Goal: Task Accomplishment & Management: Complete application form

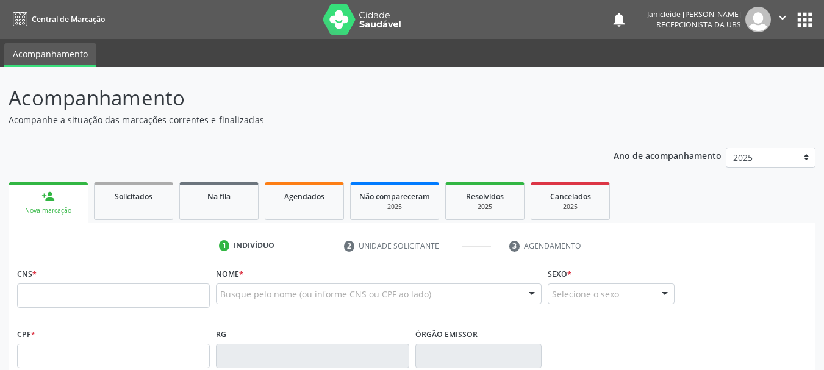
scroll to position [61, 0]
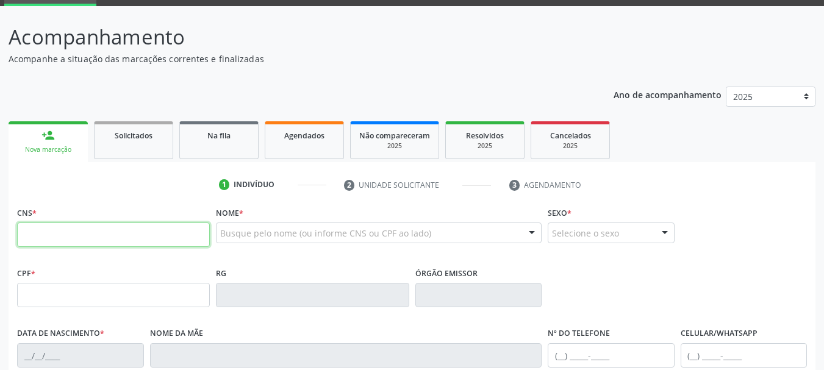
click at [115, 232] on input "text" at bounding box center [113, 235] width 193 height 24
type input "702 9045 4841 6776"
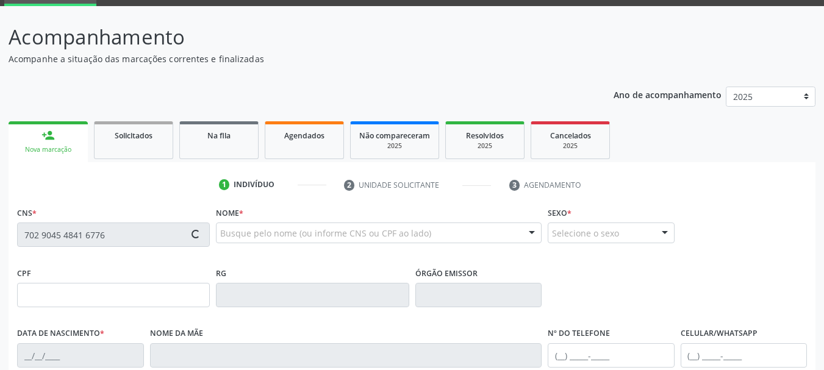
type input "680.227.944-49"
type input "[DATE]"
type input "[PERSON_NAME]"
type input "[PHONE_NUMBER]"
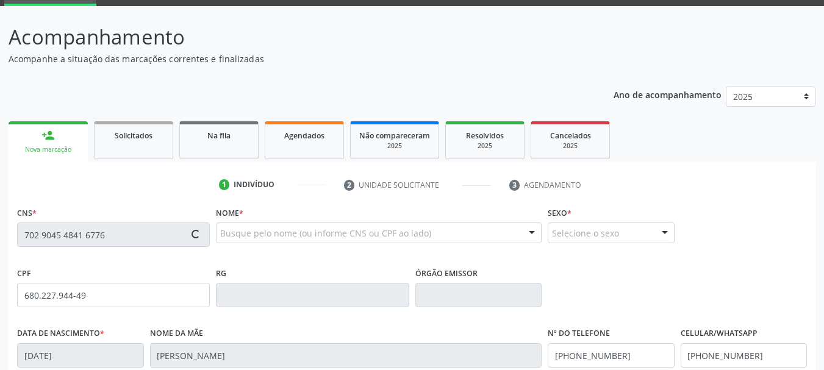
type input "007.830.774-08"
type input "336"
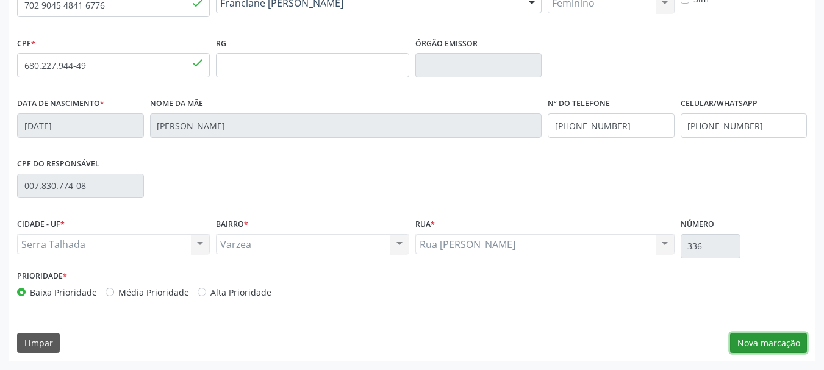
click at [768, 345] on button "Nova marcação" at bounding box center [768, 343] width 77 height 21
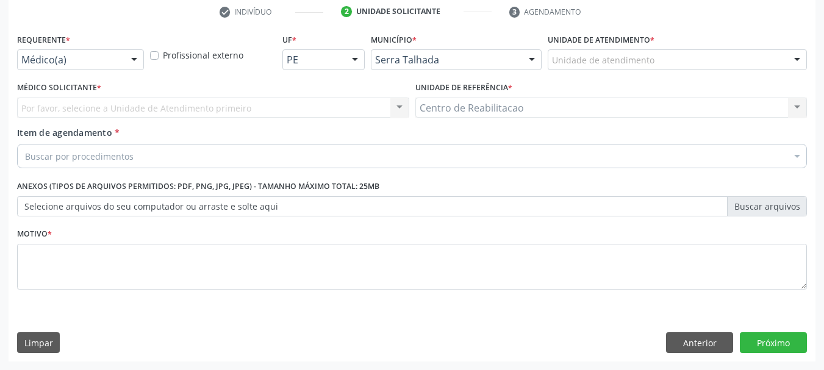
scroll to position [234, 0]
click at [125, 61] on div at bounding box center [134, 60] width 18 height 21
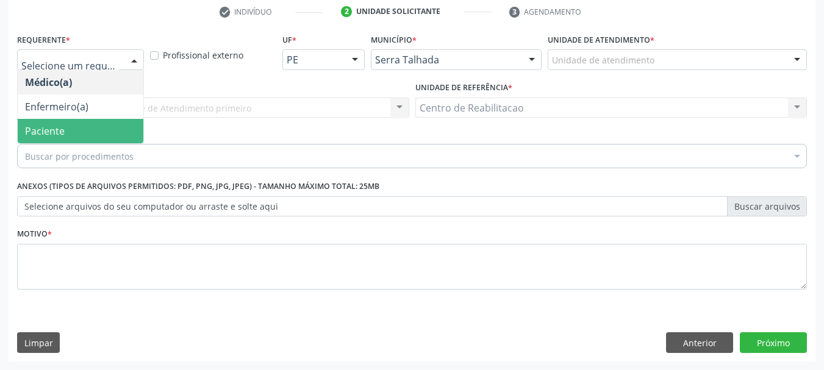
click at [82, 131] on span "Paciente" at bounding box center [81, 131] width 126 height 24
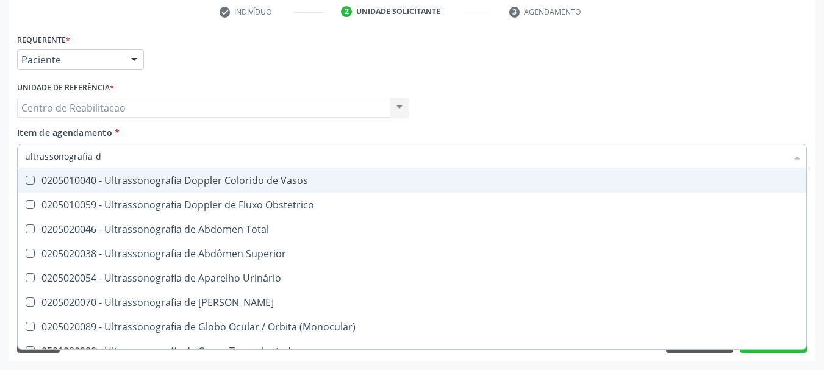
type input "ultrassonografia"
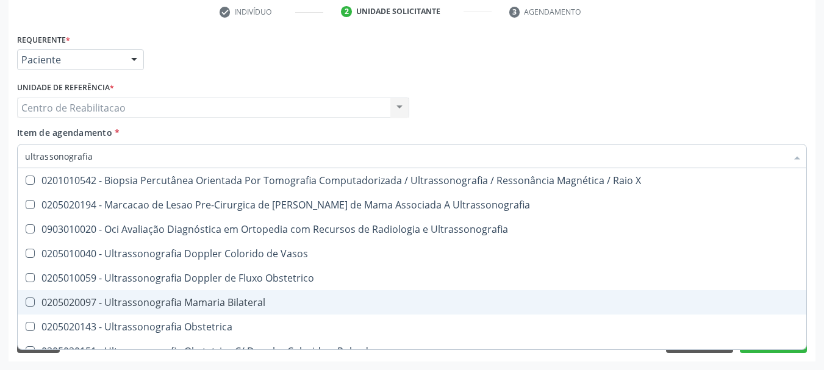
click at [30, 300] on Bilateral at bounding box center [30, 302] width 9 height 9
click at [26, 300] on Bilateral "checkbox" at bounding box center [22, 302] width 8 height 8
checkbox Bilateral "true"
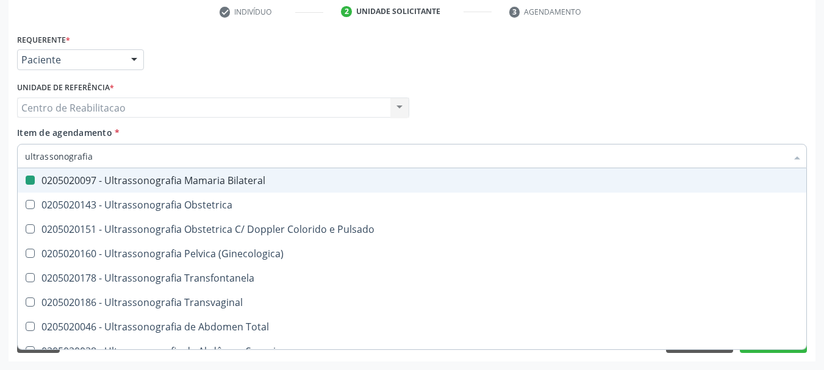
click at [820, 298] on div "Acompanhamento Acompanhe a situação das marcações correntes e finalizadas Relat…" at bounding box center [412, 101] width 824 height 537
checkbox Ultrassonografia "true"
checkbox Bilateral "false"
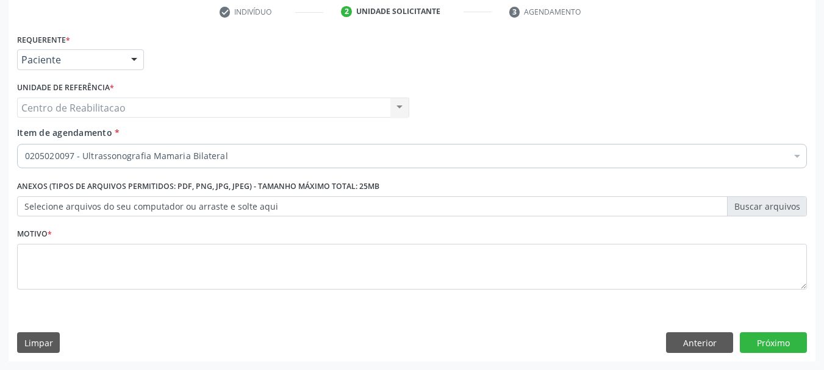
scroll to position [0, 0]
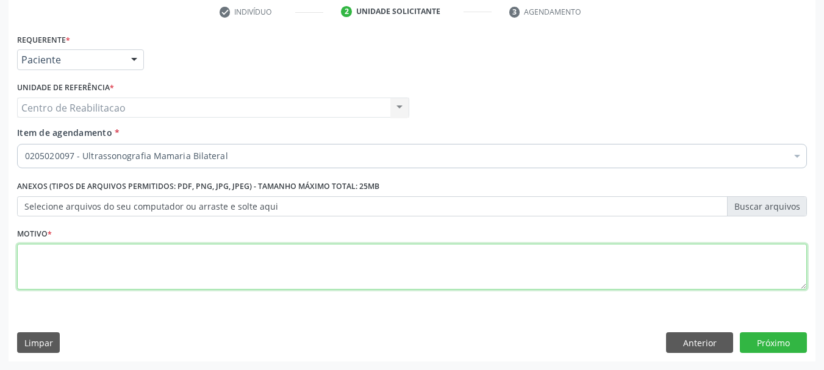
click at [366, 246] on textarea at bounding box center [412, 267] width 790 height 46
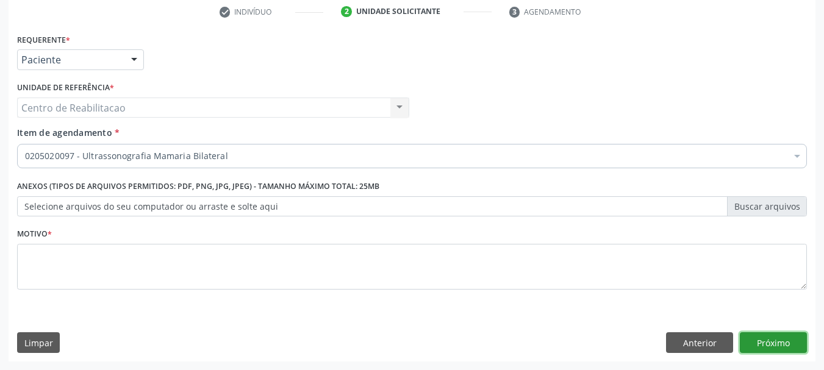
click at [786, 340] on button "Próximo" at bounding box center [773, 342] width 67 height 21
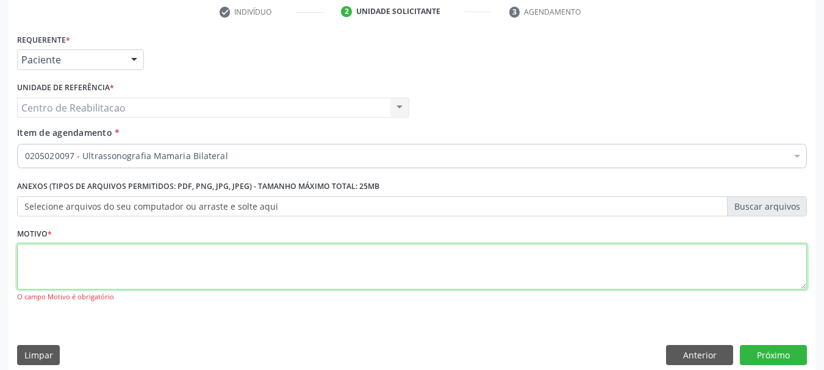
click at [412, 256] on textarea at bounding box center [412, 267] width 790 height 46
type textarea "*"
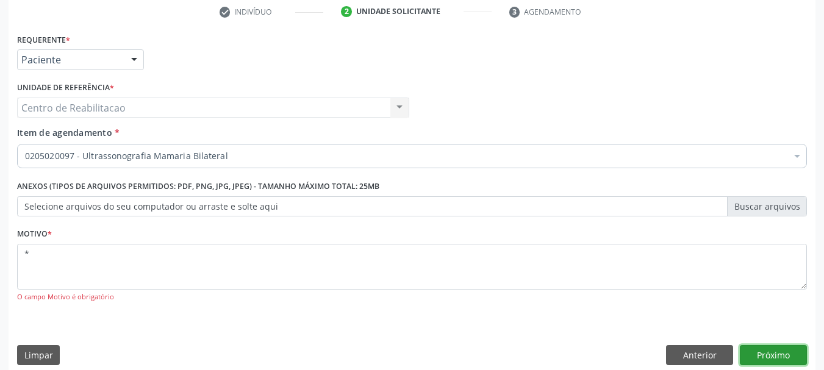
click at [774, 356] on button "Próximo" at bounding box center [773, 355] width 67 height 21
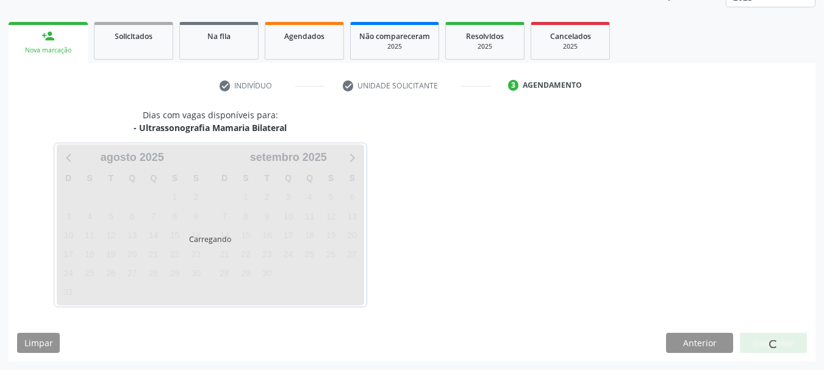
scroll to position [160, 0]
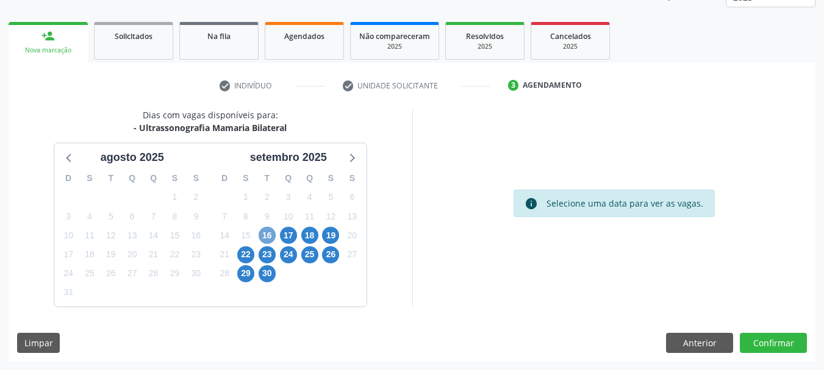
click at [266, 237] on span "16" at bounding box center [267, 235] width 17 height 17
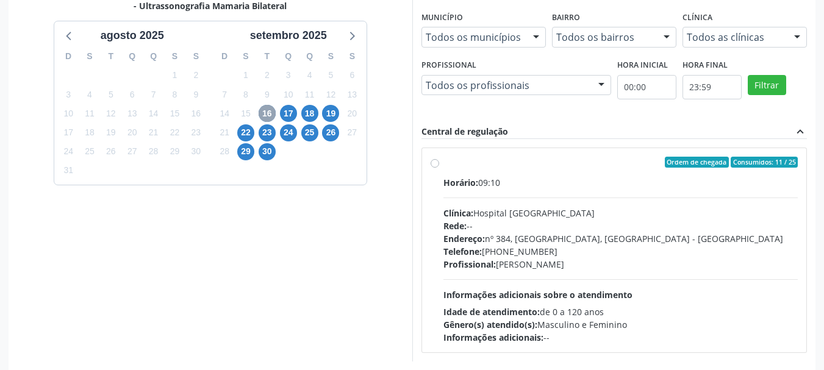
scroll to position [337, 0]
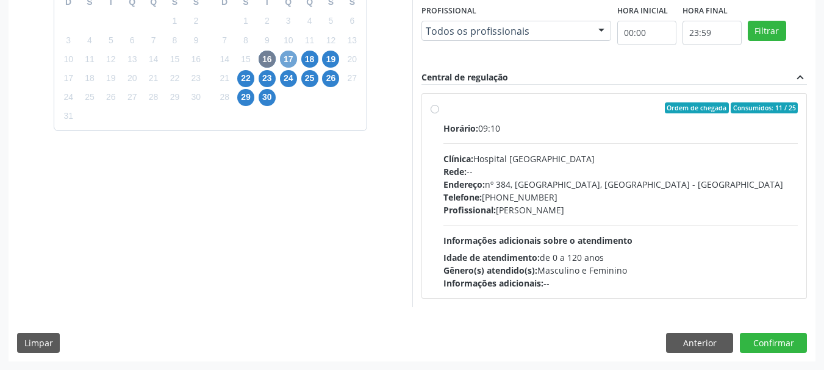
click at [283, 57] on span "17" at bounding box center [288, 59] width 17 height 17
click at [312, 57] on span "18" at bounding box center [309, 59] width 17 height 17
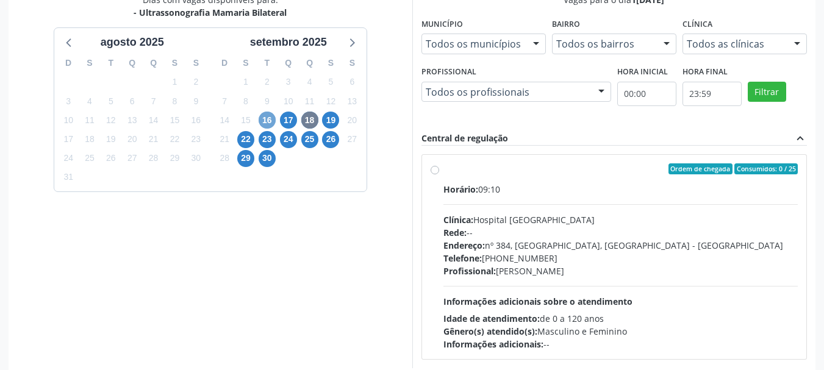
click at [263, 120] on span "16" at bounding box center [267, 120] width 17 height 17
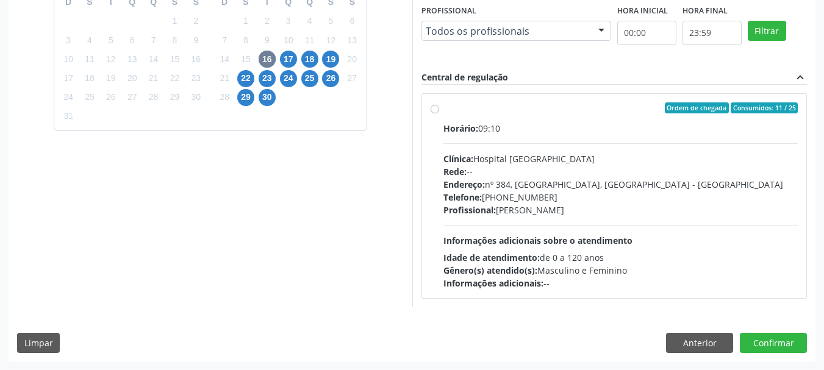
click at [443, 110] on label "Ordem de chegada Consumidos: 11 / 25 Horário: 09:10 Clínica: Hospital [GEOGRAPH…" at bounding box center [620, 195] width 355 height 187
click at [433, 110] on input "Ordem de chegada Consumidos: 11 / 25 Horário: 09:10 Clínica: Hospital [GEOGRAPH…" at bounding box center [435, 107] width 9 height 11
radio input "true"
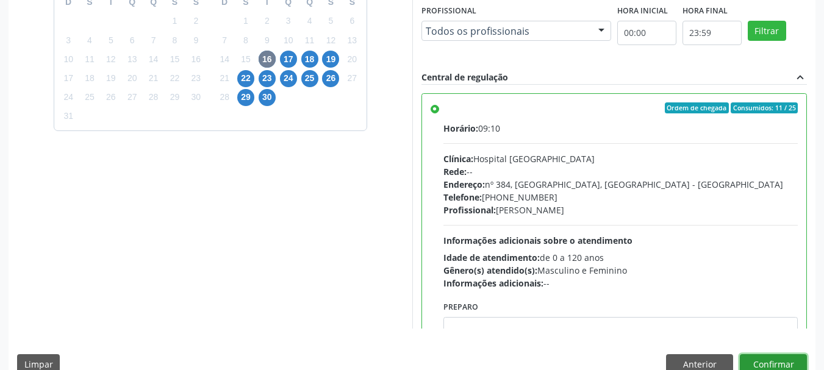
click at [772, 362] on button "Confirmar" at bounding box center [773, 364] width 67 height 21
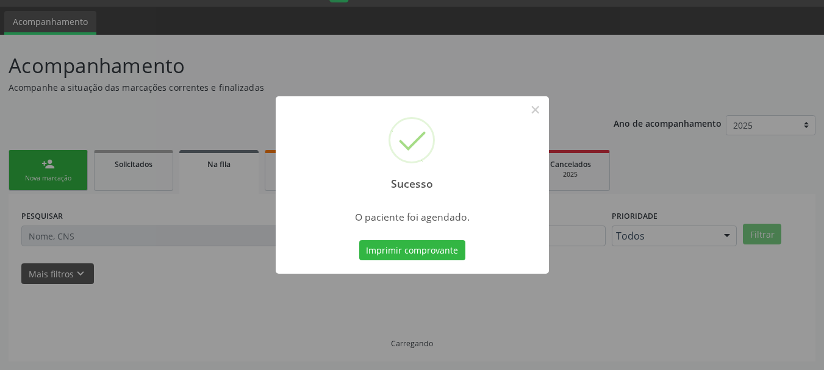
scroll to position [32, 0]
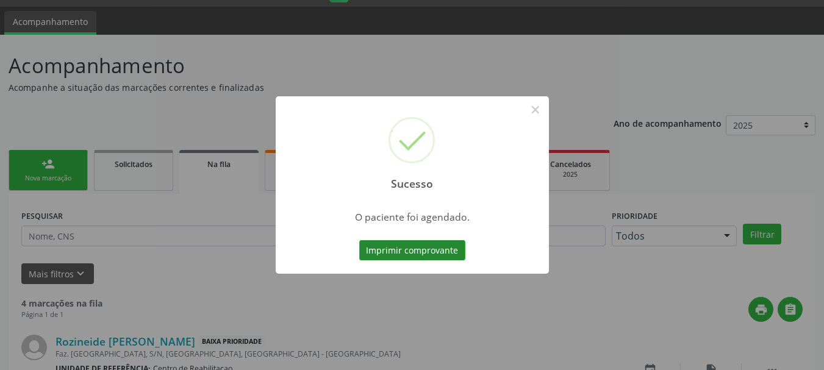
click at [412, 248] on button "Imprimir comprovante" at bounding box center [412, 250] width 106 height 21
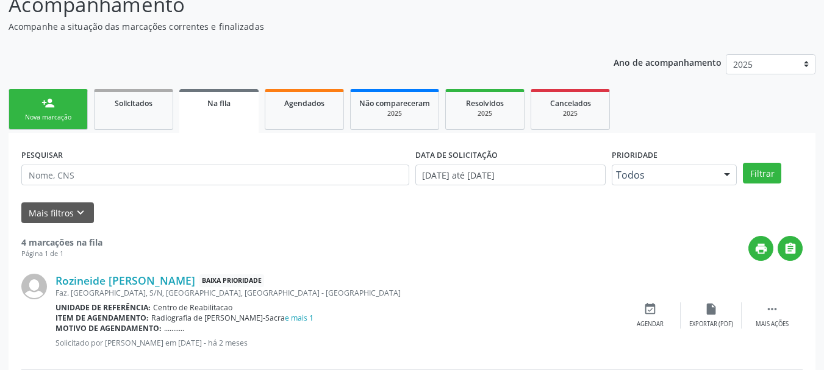
scroll to position [154, 0]
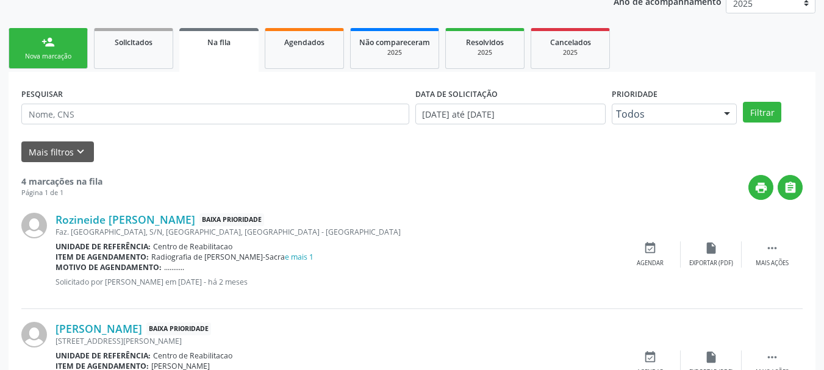
click at [34, 37] on link "person_add Nova marcação" at bounding box center [48, 48] width 79 height 41
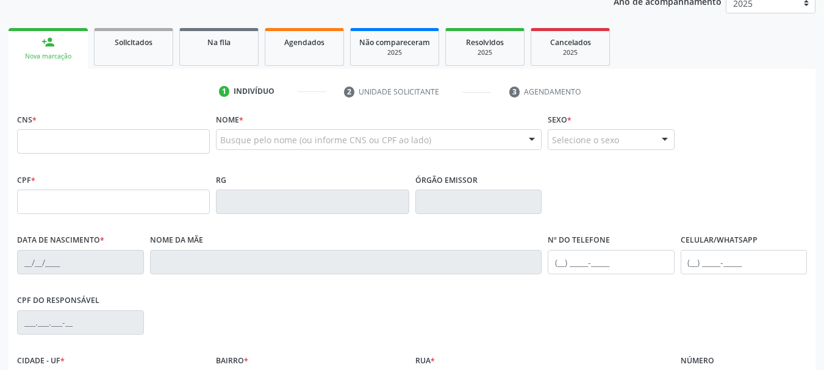
click at [66, 48] on link "person_add Nova marcação" at bounding box center [48, 48] width 79 height 41
click at [79, 134] on input "text" at bounding box center [113, 141] width 193 height 24
type input "702 9045 4841 6776"
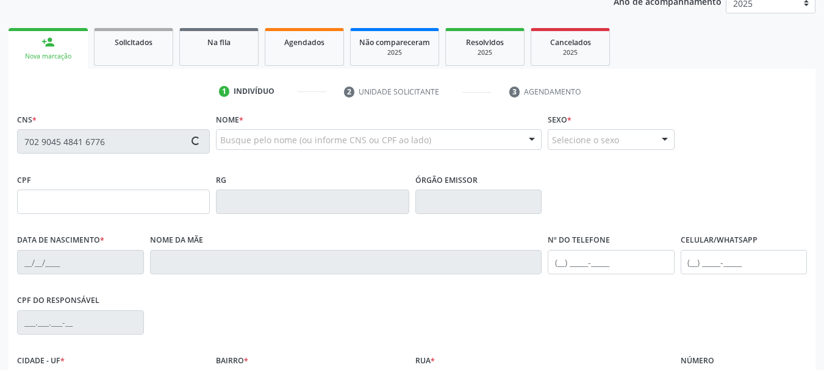
type input "680.227.944-49"
type input "[DATE]"
type input "[PERSON_NAME]"
type input "[PHONE_NUMBER]"
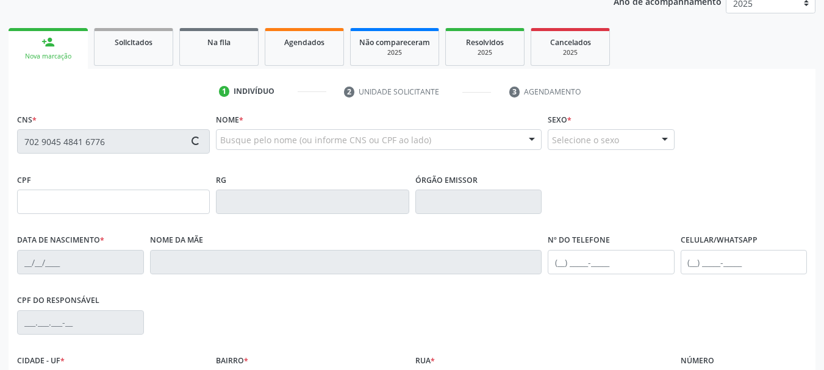
type input "007.830.774-08"
type input "336"
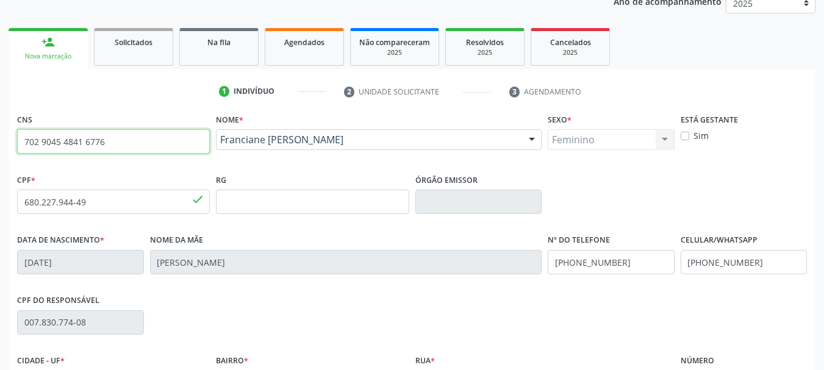
drag, startPoint x: 129, startPoint y: 143, endPoint x: 30, endPoint y: 131, distance: 99.5
click at [30, 131] on input "702 9045 4841 6776" at bounding box center [113, 141] width 193 height 24
click at [112, 140] on input "702 9045 4841 6776" at bounding box center [113, 141] width 193 height 24
drag, startPoint x: 112, startPoint y: 140, endPoint x: 5, endPoint y: 137, distance: 106.8
click at [5, 137] on div "Acompanhamento Acompanhe a situação das marcações correntes e finalizadas Relat…" at bounding box center [412, 210] width 824 height 594
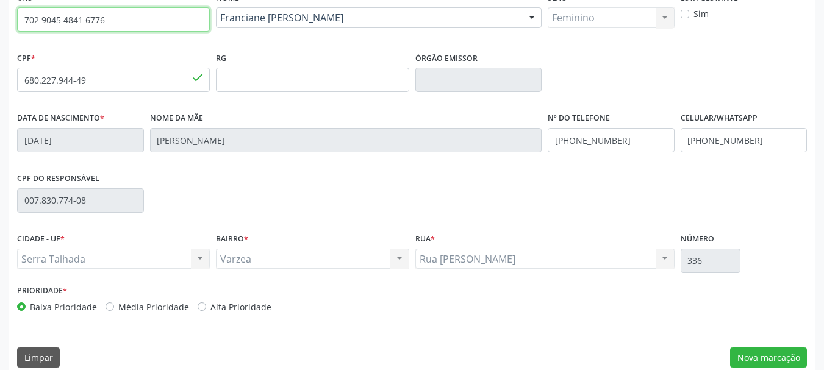
scroll to position [291, 0]
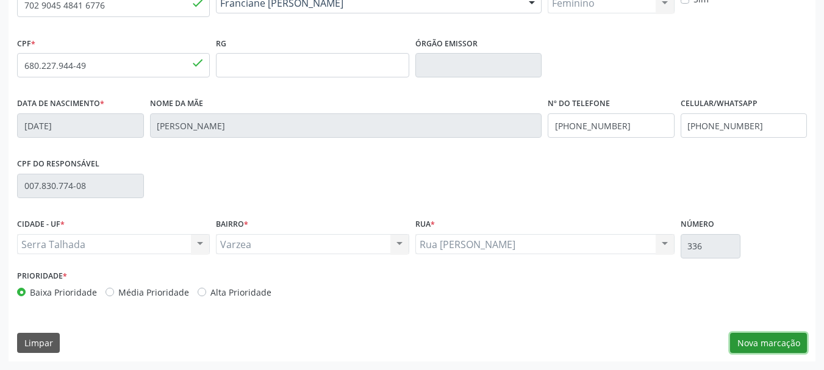
click at [770, 345] on button "Nova marcação" at bounding box center [768, 343] width 77 height 21
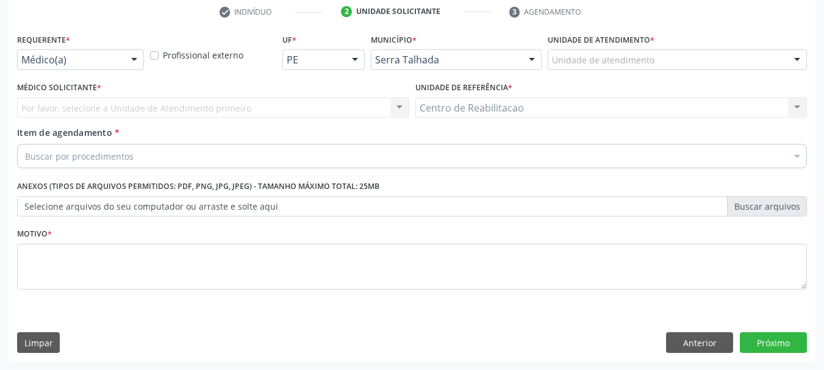
scroll to position [234, 0]
click at [121, 62] on div at bounding box center [80, 59] width 127 height 21
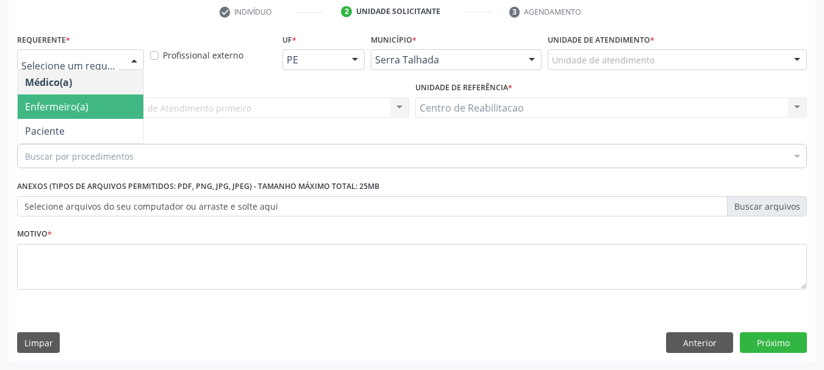
click at [93, 110] on span "Enfermeiro(a)" at bounding box center [81, 107] width 126 height 24
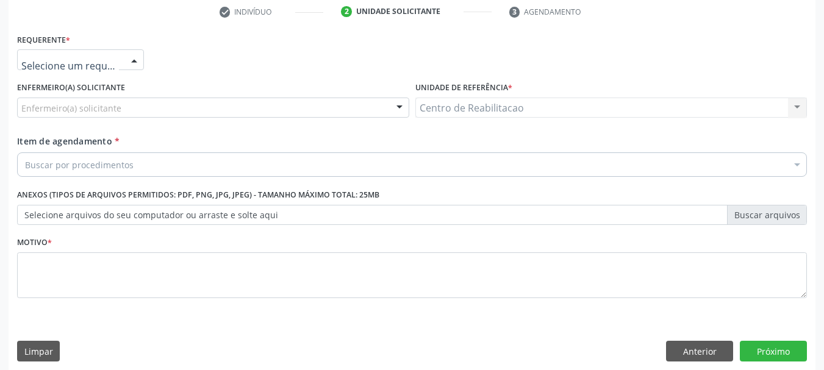
click at [121, 64] on div "Médico(a) Enfermeiro(a) Paciente Nenhum resultado encontrado para: " " Não há n…" at bounding box center [80, 59] width 127 height 21
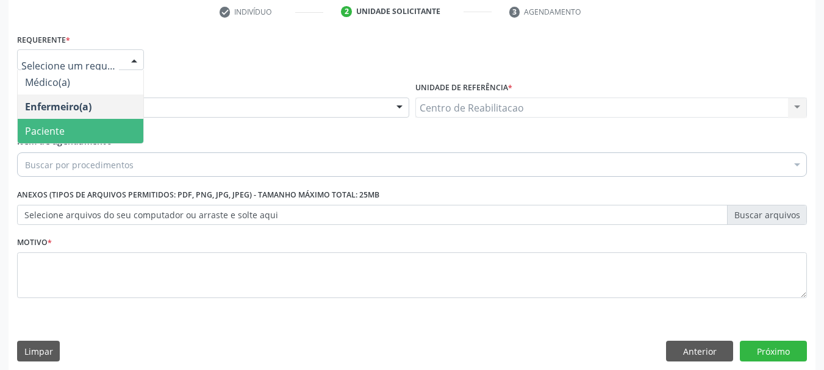
click at [82, 137] on span "Paciente" at bounding box center [81, 131] width 126 height 24
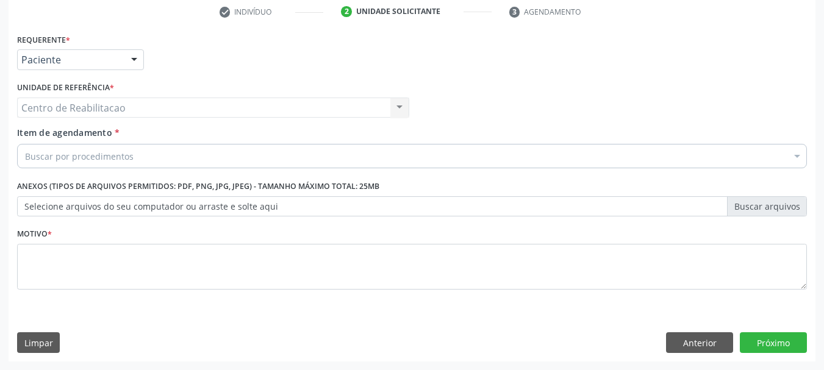
click at [85, 165] on div "Buscar por procedimentos" at bounding box center [412, 156] width 790 height 24
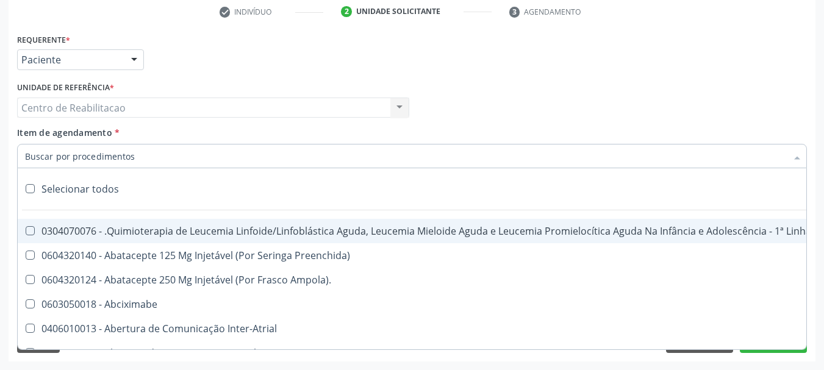
click at [81, 163] on input "Item de agendamento *" at bounding box center [406, 156] width 762 height 24
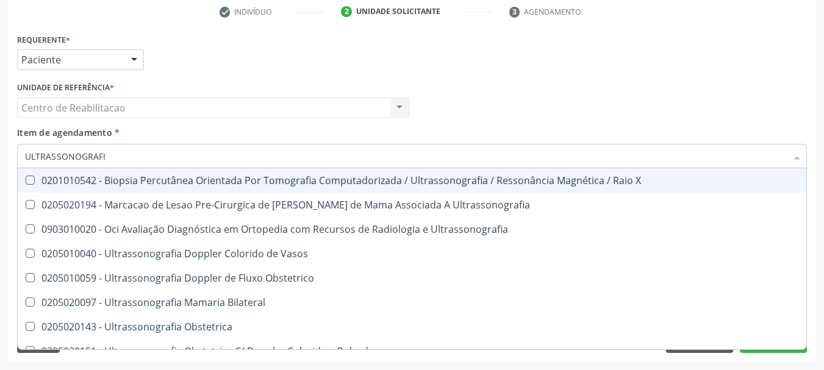
type input "ULTRASSONOGRAFIA"
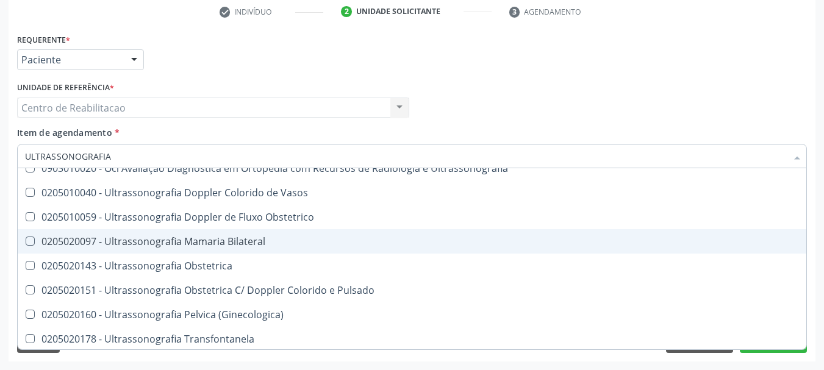
scroll to position [122, 0]
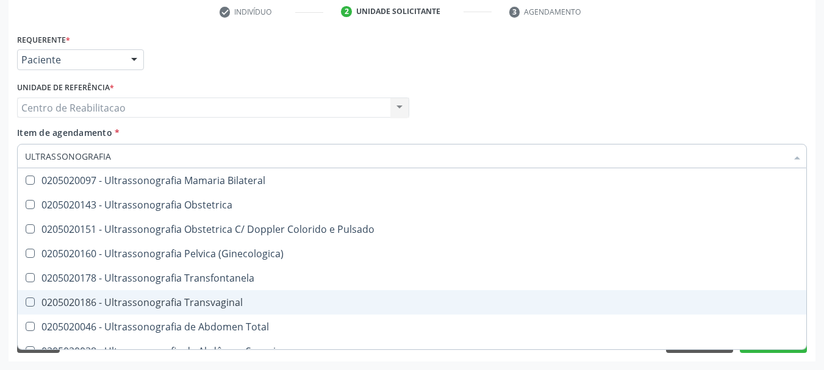
click at [26, 301] on Transvaginal at bounding box center [30, 302] width 9 height 9
click at [26, 301] on Transvaginal "checkbox" at bounding box center [22, 302] width 8 height 8
checkbox Transvaginal "true"
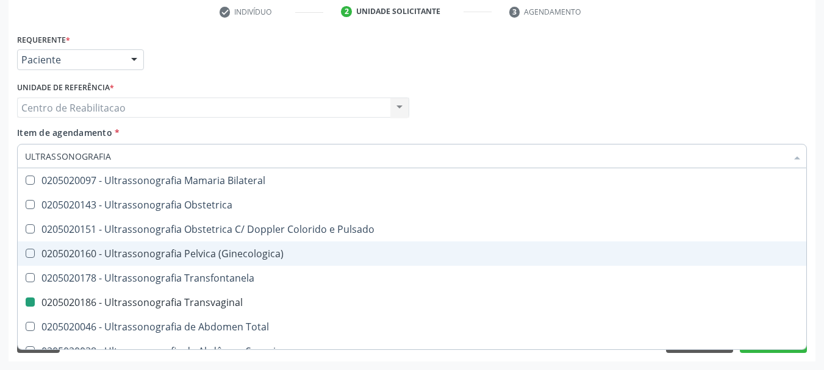
click at [798, 120] on div "Médico Solicitante Por favor, selecione a Unidade de Atendimento primeiro Nenhu…" at bounding box center [412, 103] width 796 height 48
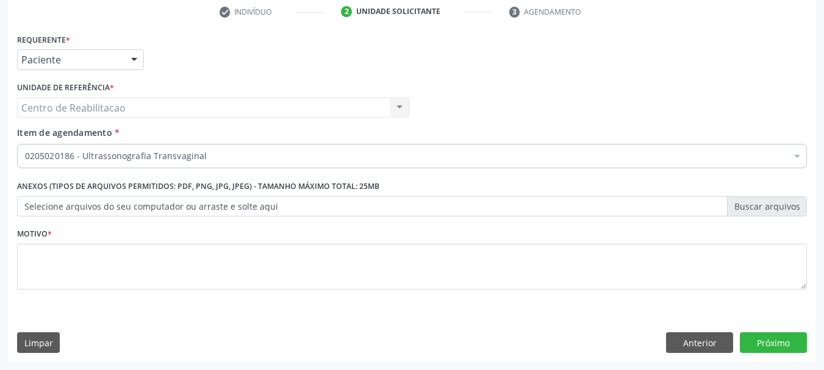
scroll to position [0, 0]
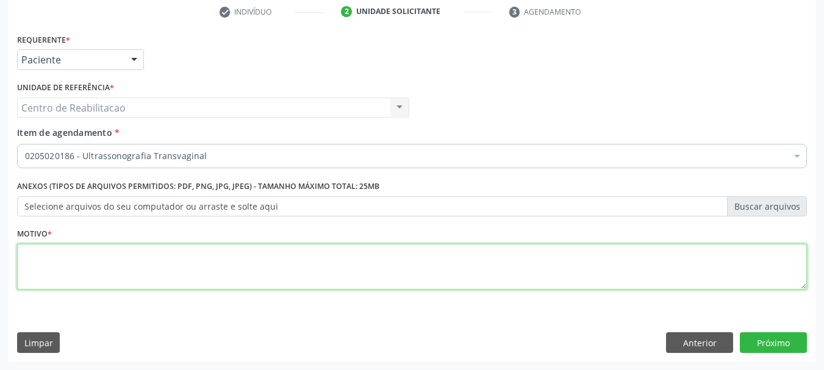
click at [241, 264] on textarea at bounding box center [412, 267] width 790 height 46
type textarea "*"
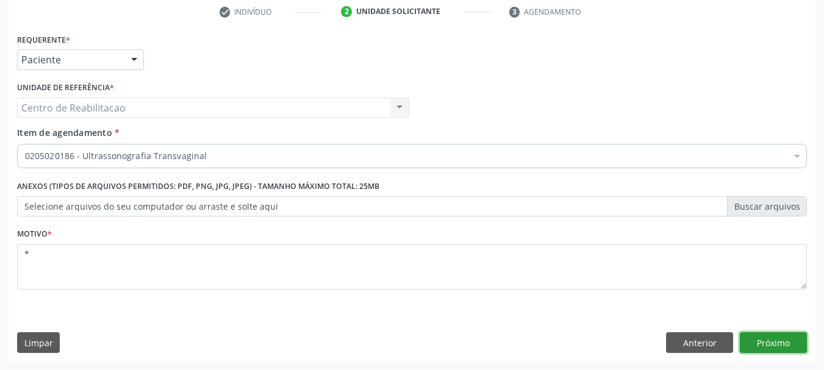
click at [759, 349] on button "Próximo" at bounding box center [773, 342] width 67 height 21
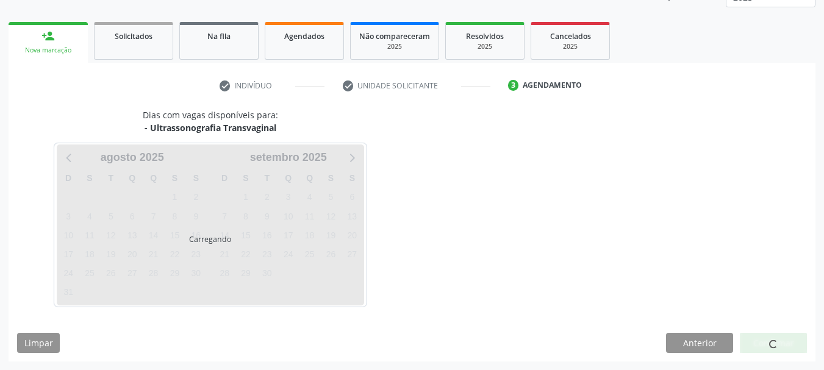
scroll to position [160, 0]
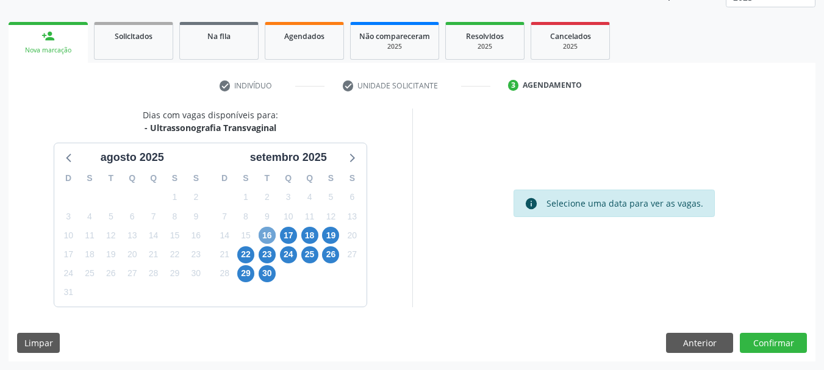
click at [269, 237] on span "16" at bounding box center [267, 235] width 17 height 17
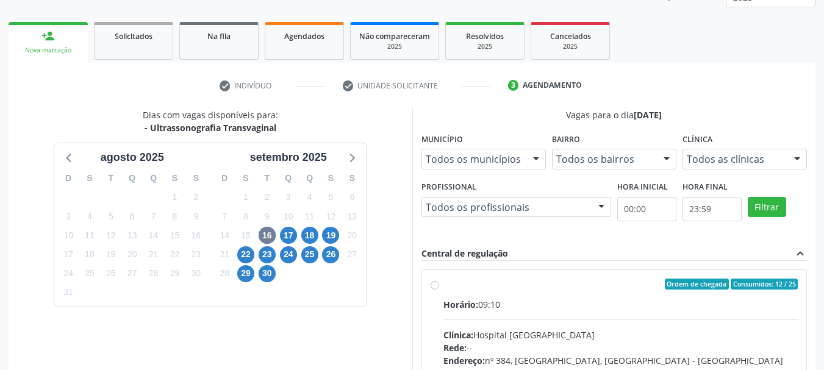
click at [443, 288] on label "Ordem de chegada Consumidos: 12 / 25 Horário: 09:10 Clínica: Hospital [GEOGRAPH…" at bounding box center [620, 372] width 355 height 187
click at [436, 288] on input "Ordem de chegada Consumidos: 12 / 25 Horário: 09:10 Clínica: Hospital [GEOGRAPH…" at bounding box center [435, 284] width 9 height 11
radio input "true"
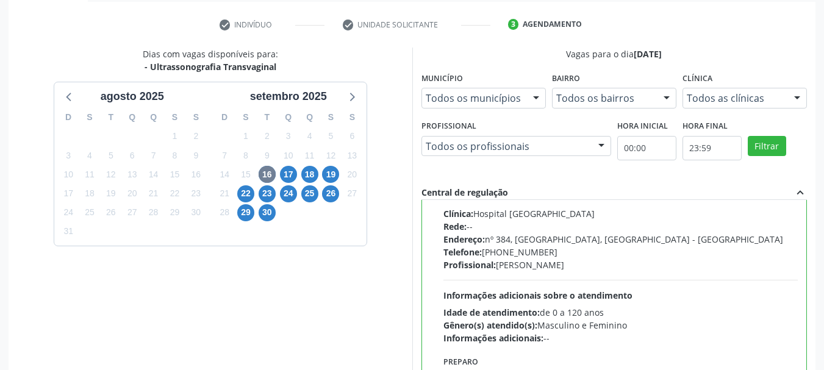
scroll to position [359, 0]
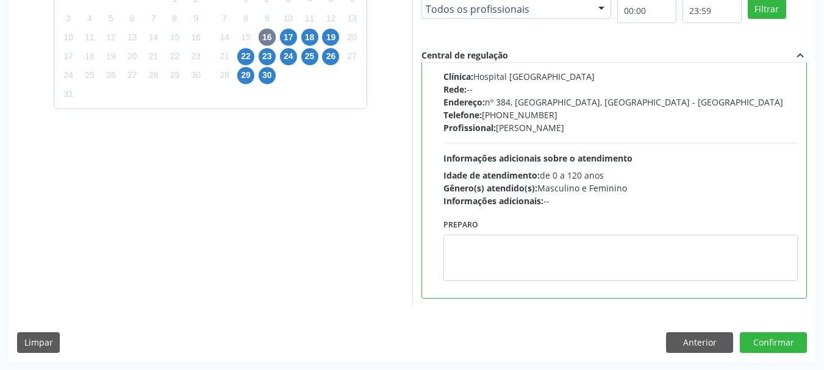
click at [789, 353] on div "Dias com vagas disponíveis para: - Ultrassonografia Transvaginal a[DATE] D S T …" at bounding box center [412, 135] width 807 height 451
click at [787, 353] on button "Confirmar" at bounding box center [773, 342] width 67 height 21
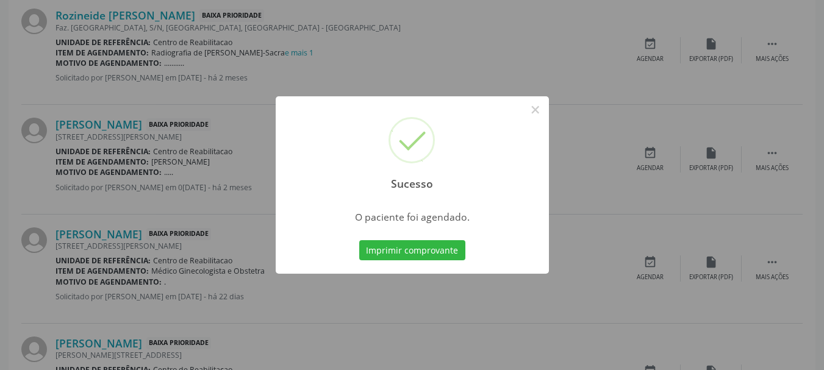
scroll to position [32, 0]
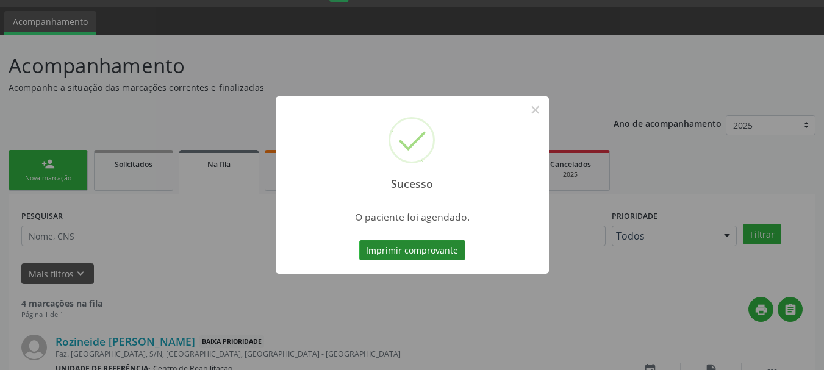
click at [415, 246] on button "Imprimir comprovante" at bounding box center [412, 250] width 106 height 21
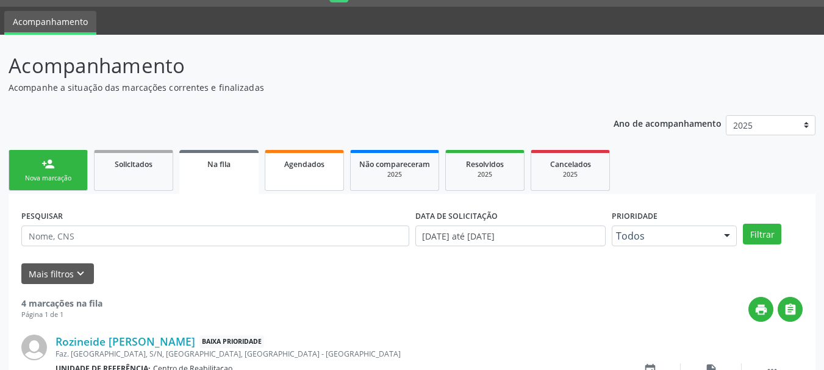
scroll to position [93, 0]
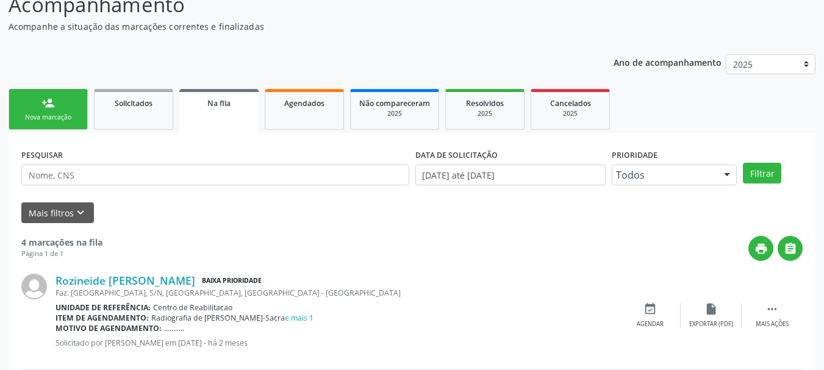
click at [42, 91] on link "person_add Nova marcação" at bounding box center [48, 109] width 79 height 41
click at [40, 98] on link "person_add Nova marcação" at bounding box center [48, 109] width 79 height 41
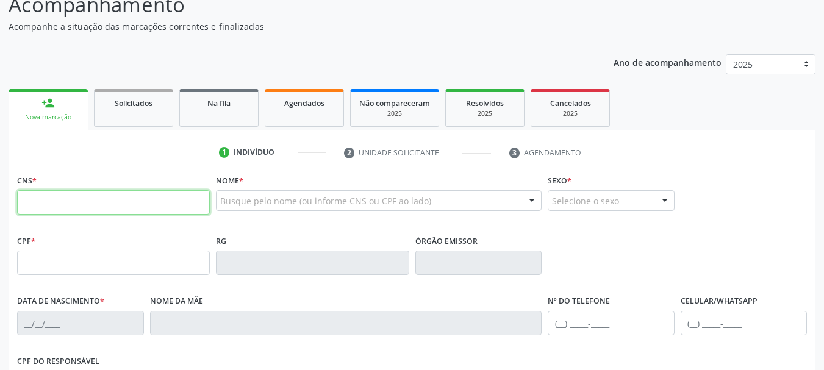
click at [106, 201] on input "text" at bounding box center [113, 202] width 193 height 24
paste input "702 9045 4841 6776"
type input "702 9045 4841 6776"
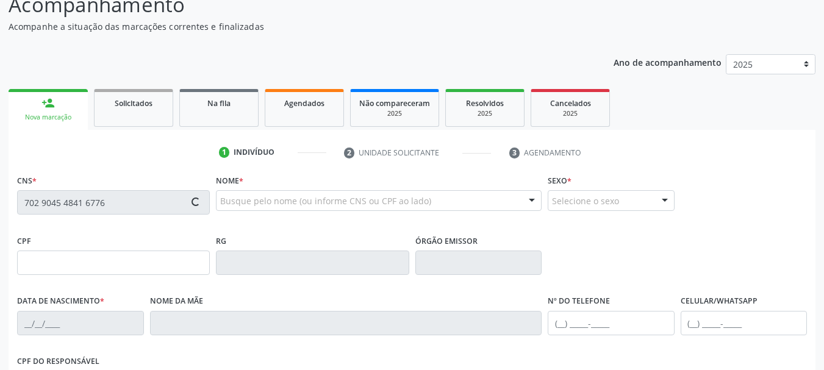
type input "680.227.944-49"
type input "[DATE]"
type input "[PERSON_NAME]"
type input "[PHONE_NUMBER]"
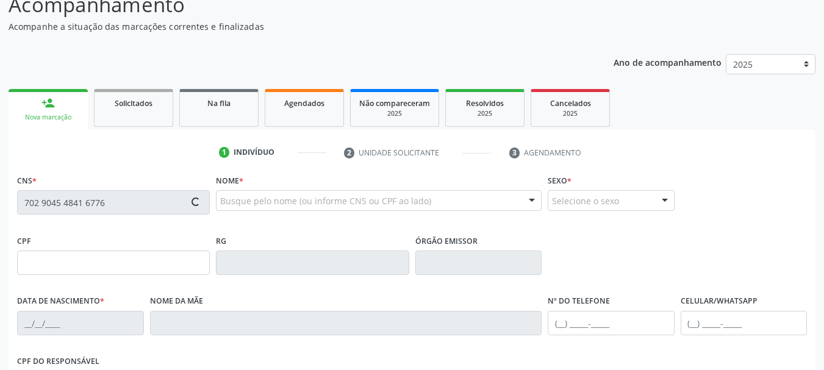
type input "007.830.774-08"
type input "336"
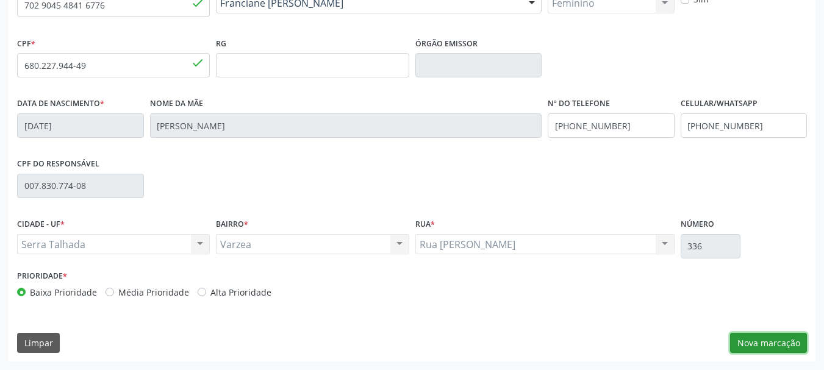
click at [783, 339] on button "Nova marcação" at bounding box center [768, 343] width 77 height 21
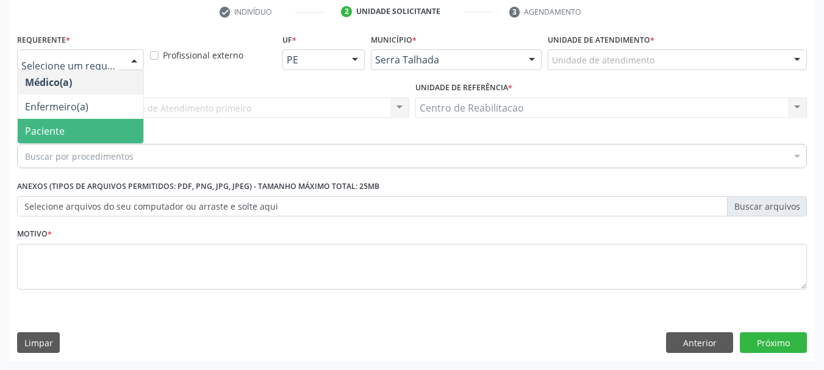
click at [84, 134] on span "Paciente" at bounding box center [81, 131] width 126 height 24
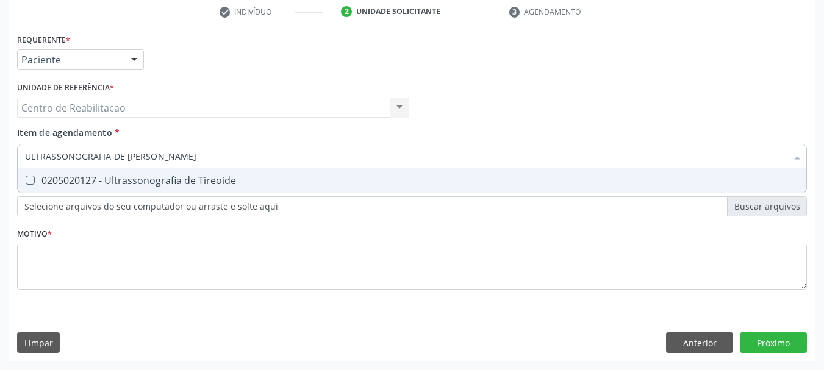
type input "ULTRASSONOGRAFIA DE [PERSON_NAME]"
click at [27, 177] on Tireoide at bounding box center [30, 180] width 9 height 9
click at [26, 177] on Tireoide "checkbox" at bounding box center [22, 180] width 8 height 8
checkbox Tireoide "true"
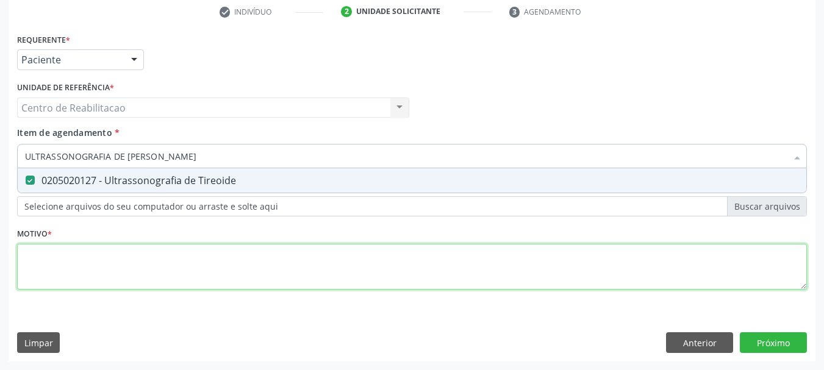
click at [56, 263] on div "Requerente * Paciente Médico(a) Enfermeiro(a) Paciente Nenhum resultado encontr…" at bounding box center [412, 168] width 790 height 276
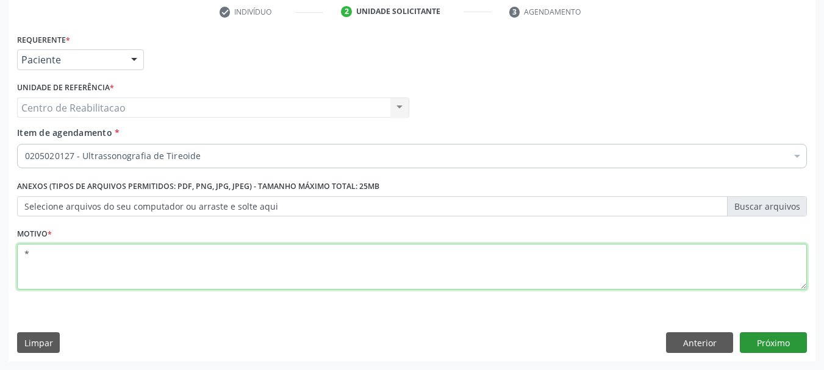
type textarea "*"
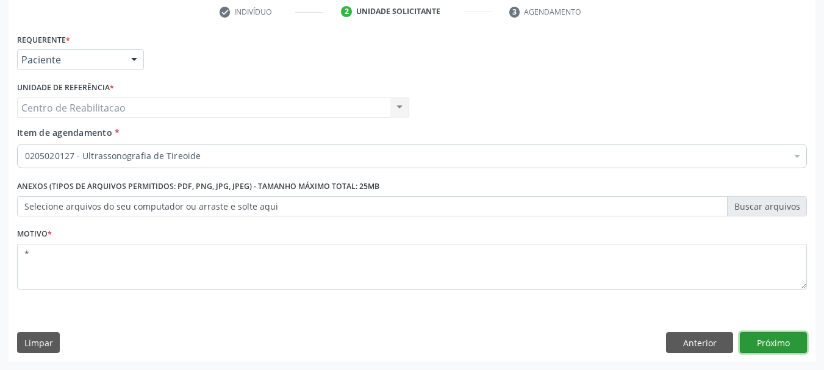
click at [779, 347] on button "Próximo" at bounding box center [773, 342] width 67 height 21
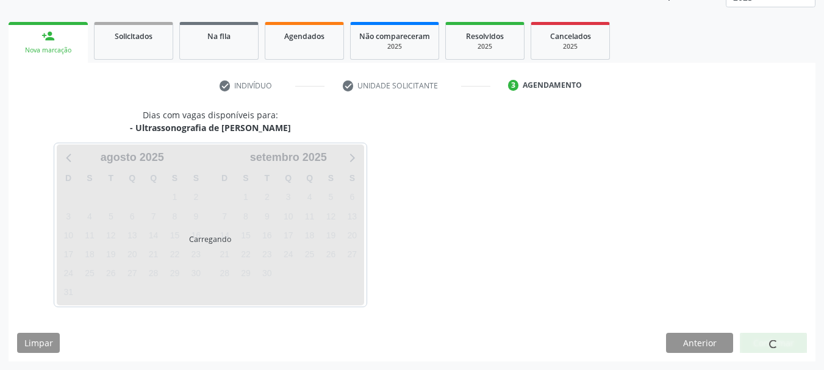
scroll to position [160, 0]
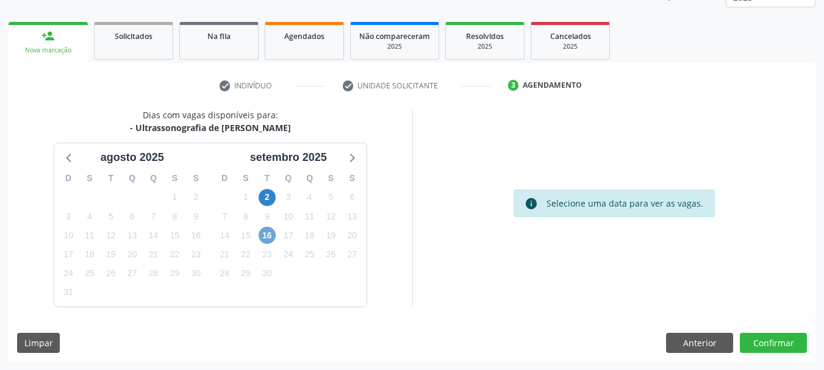
click at [262, 235] on span "16" at bounding box center [267, 235] width 17 height 17
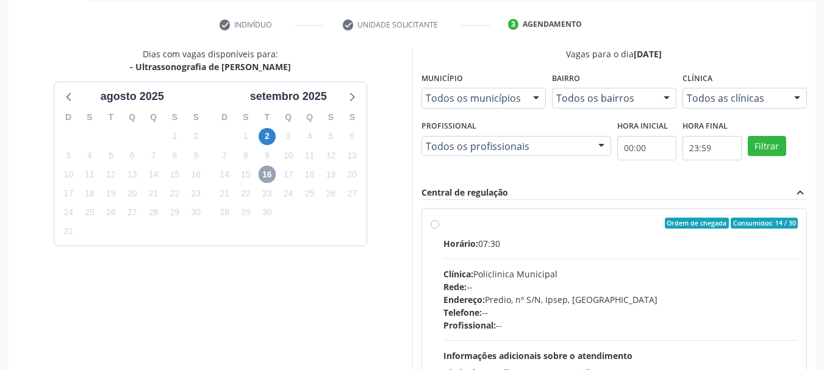
scroll to position [282, 0]
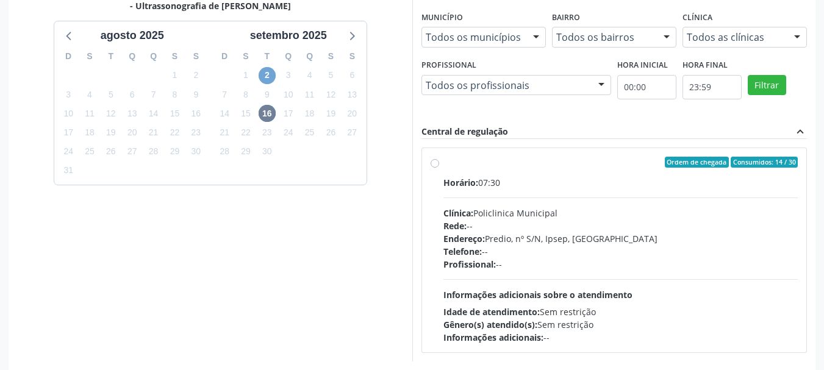
click at [266, 74] on span "2" at bounding box center [267, 75] width 17 height 17
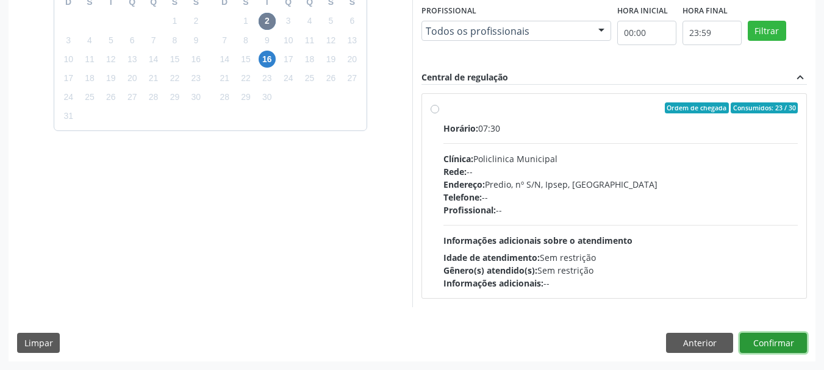
click at [787, 343] on button "Confirmar" at bounding box center [773, 343] width 67 height 21
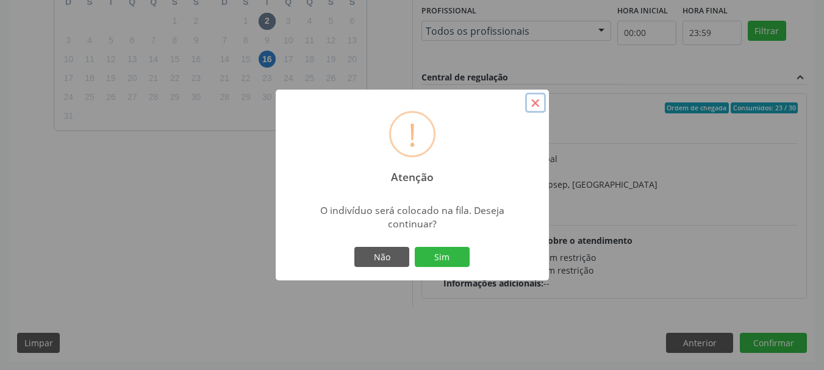
click at [536, 104] on button "×" at bounding box center [535, 103] width 21 height 21
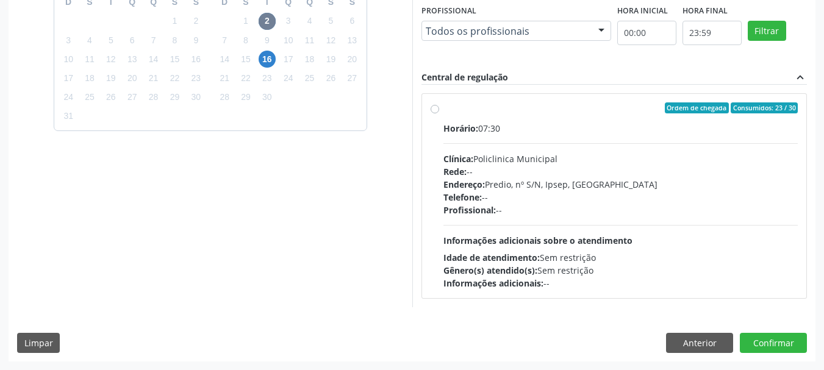
click at [438, 113] on div "Ordem de chegada Consumidos: 23 / 30 Horário: 07:30 Clínica: Policlinica Munici…" at bounding box center [615, 195] width 368 height 187
radio input "true"
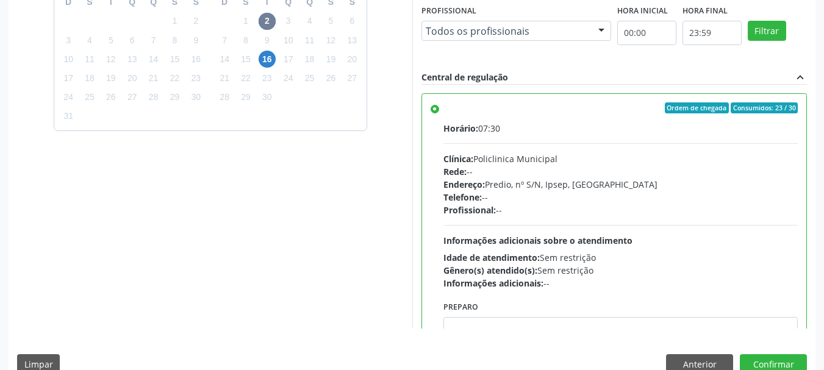
scroll to position [359, 0]
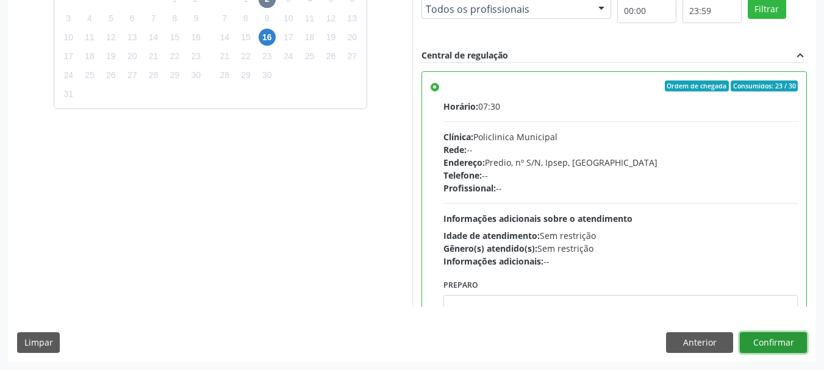
click at [767, 334] on button "Confirmar" at bounding box center [773, 342] width 67 height 21
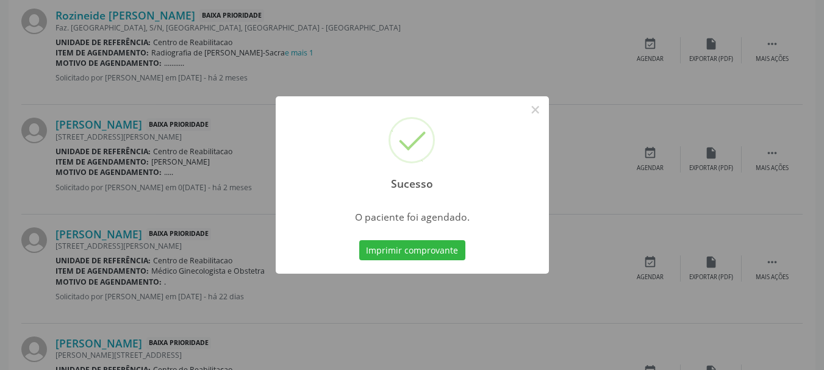
scroll to position [32, 0]
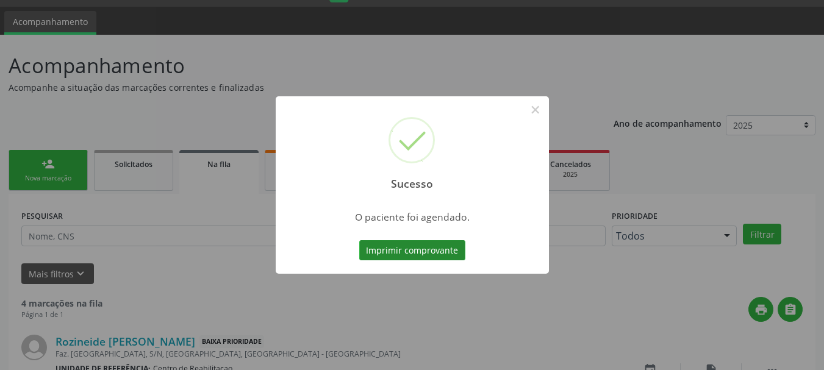
click at [413, 255] on button "Imprimir comprovante" at bounding box center [412, 250] width 106 height 21
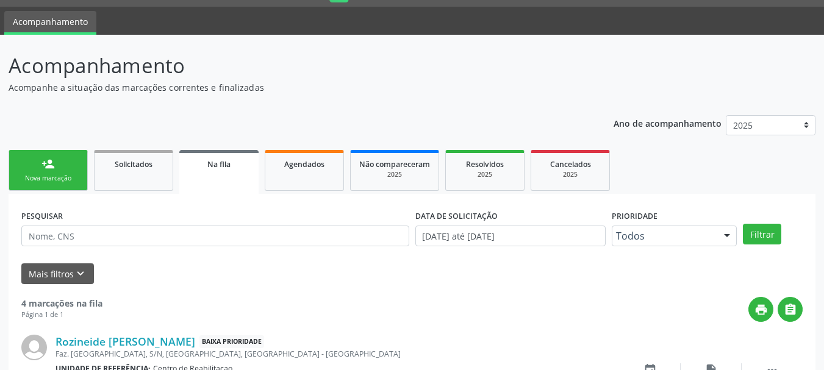
click at [32, 189] on link "person_add Nova marcação" at bounding box center [48, 170] width 79 height 41
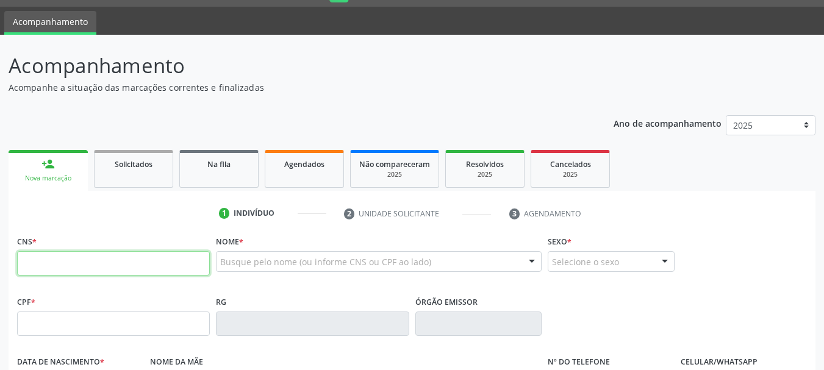
click at [70, 262] on input "text" at bounding box center [113, 263] width 193 height 24
type input "706 2055 8636 3161"
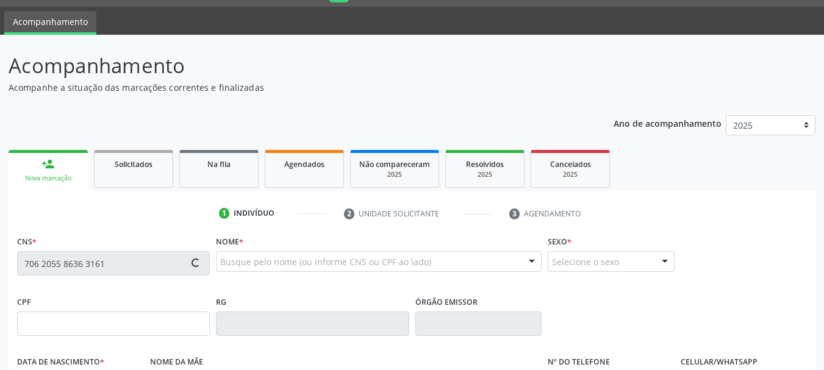
scroll to position [93, 0]
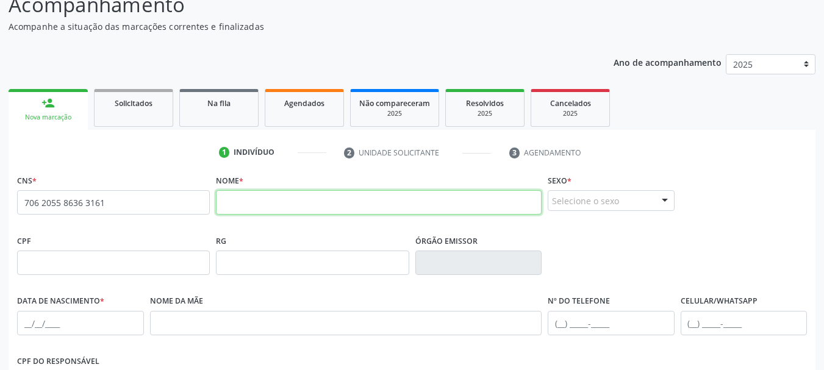
click at [415, 214] on input "text" at bounding box center [379, 202] width 326 height 24
type input "[PERSON_NAME]"
click at [163, 270] on input "text" at bounding box center [113, 263] width 193 height 24
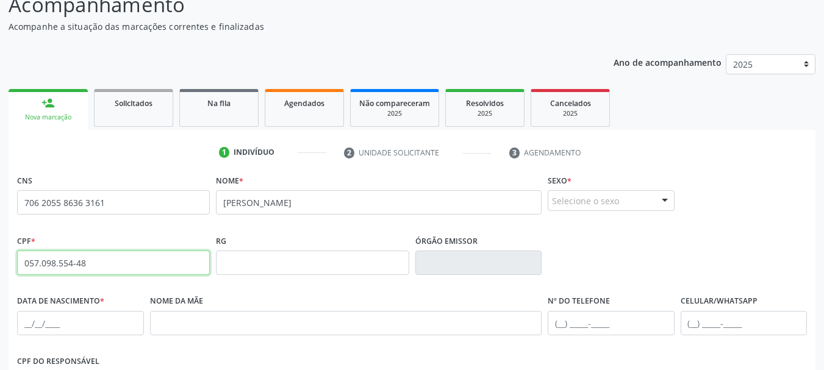
type input "057.098.554-48"
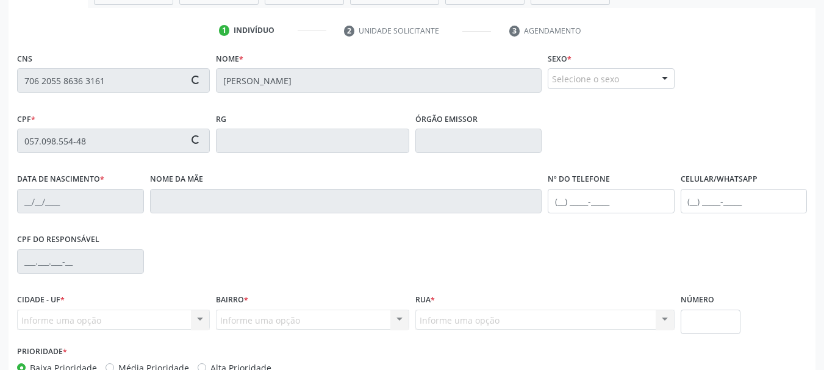
scroll to position [291, 0]
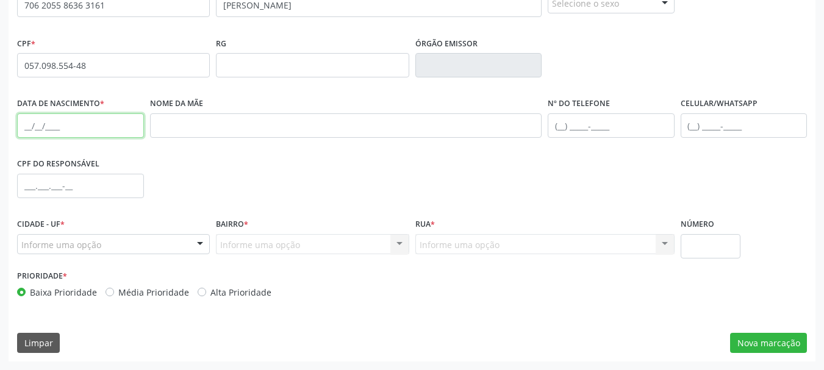
click at [27, 126] on input "text" at bounding box center [80, 125] width 127 height 24
type input "[DATE]"
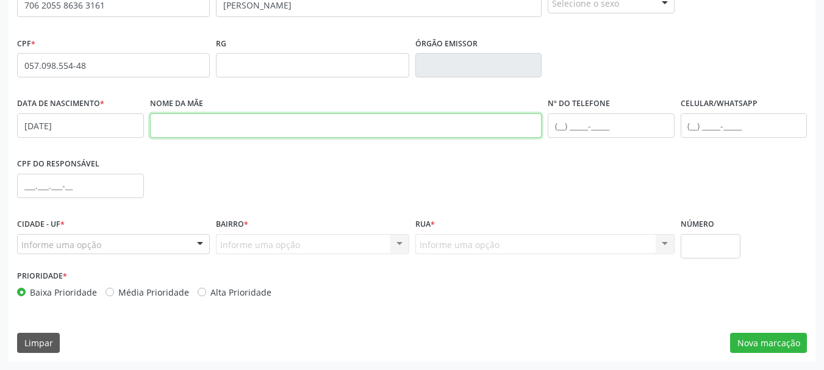
click at [244, 118] on input "text" at bounding box center [346, 125] width 392 height 24
type input "[DEMOGRAPHIC_DATA] [PERSON_NAME]"
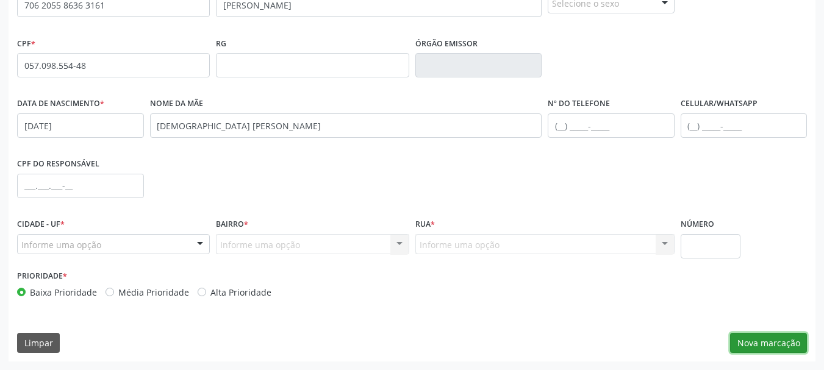
click at [784, 339] on button "Nova marcação" at bounding box center [768, 343] width 77 height 21
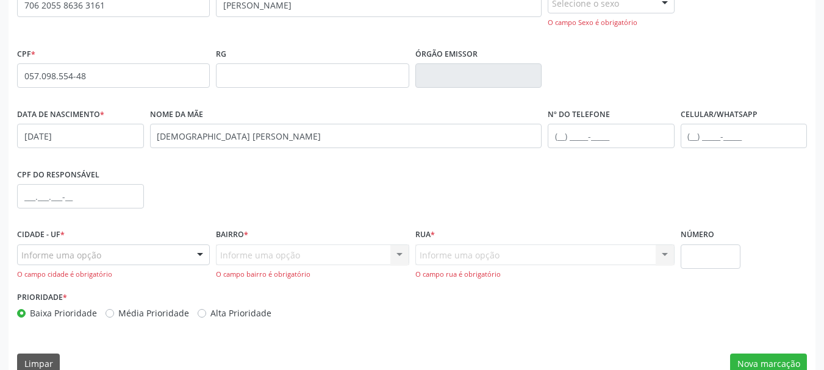
click at [169, 252] on div "Informe uma opção" at bounding box center [113, 255] width 193 height 21
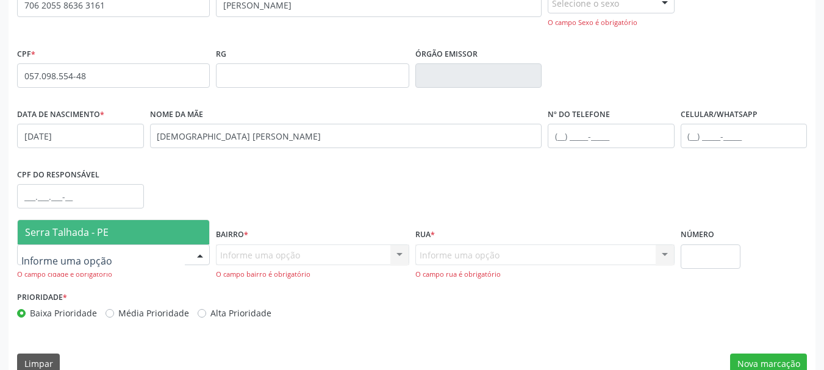
click at [96, 227] on span "Serra Talhada - PE" at bounding box center [67, 232] width 84 height 13
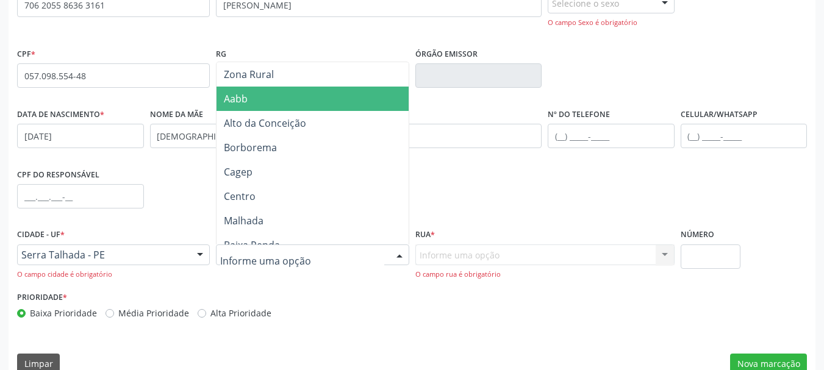
type input "I"
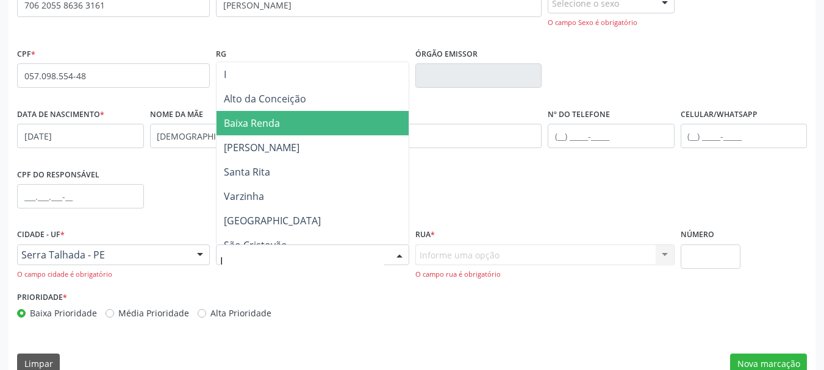
scroll to position [61, 0]
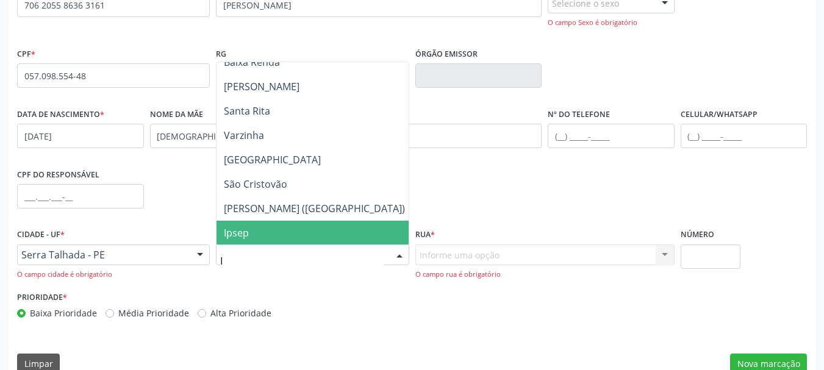
click at [259, 233] on span "Ipsep" at bounding box center [315, 233] width 196 height 24
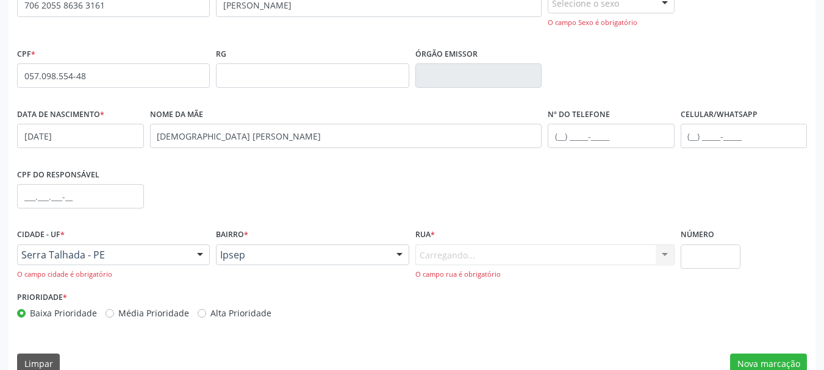
click at [474, 263] on div "Carregando... Nenhum resultado encontrado para: " " Nenhuma opção encontrada. D…" at bounding box center [544, 262] width 259 height 35
click at [474, 258] on div "Carregando... Nenhum resultado encontrado para: " " Nenhuma opção encontrada. D…" at bounding box center [544, 262] width 259 height 35
click at [671, 253] on div at bounding box center [665, 255] width 18 height 21
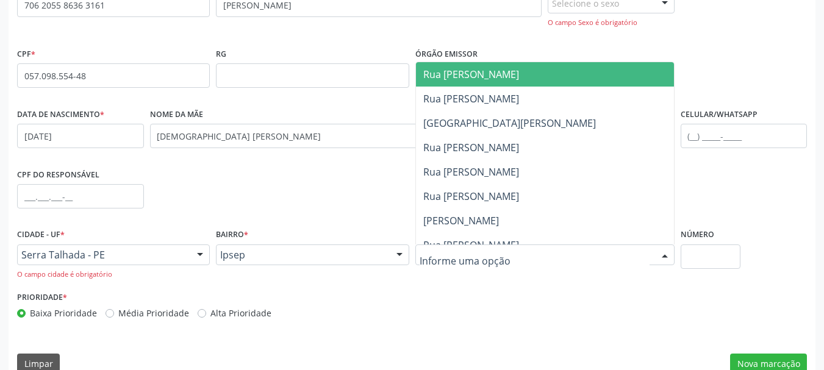
click at [478, 67] on span "Rua [PERSON_NAME]" at bounding box center [545, 74] width 258 height 24
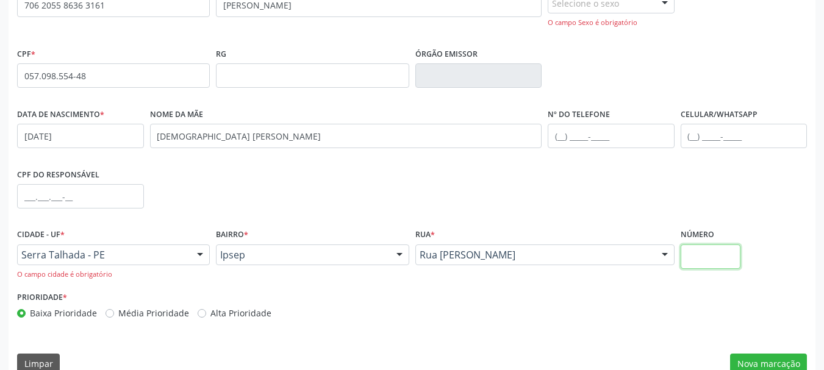
click at [707, 257] on input "text" at bounding box center [711, 257] width 60 height 24
type input "1"
click at [757, 365] on button "Nova marcação" at bounding box center [768, 364] width 77 height 21
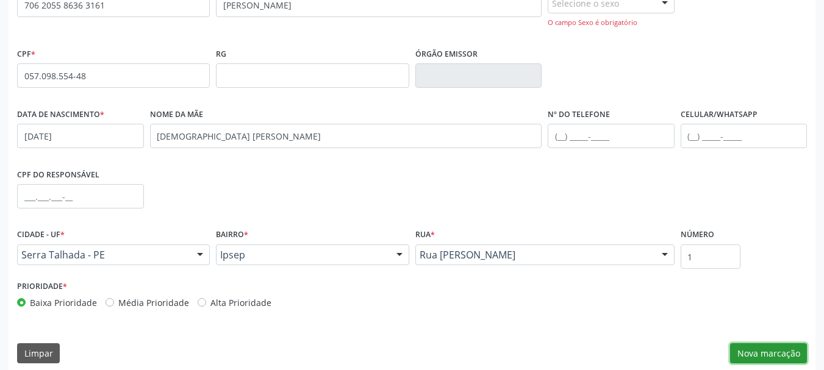
click at [760, 356] on button "Nova marcação" at bounding box center [768, 353] width 77 height 21
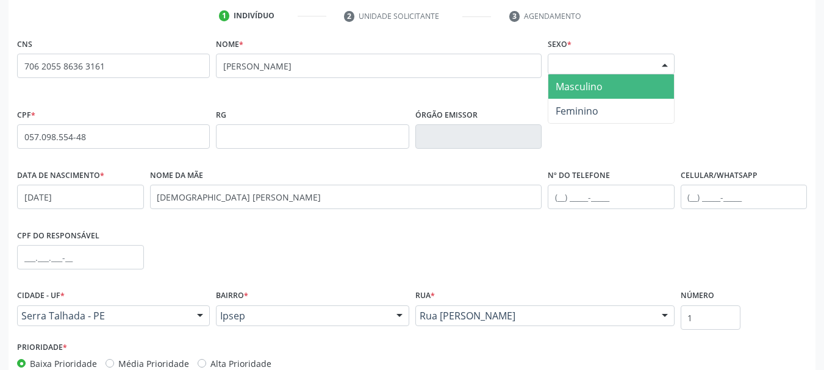
click at [665, 62] on div at bounding box center [665, 64] width 18 height 21
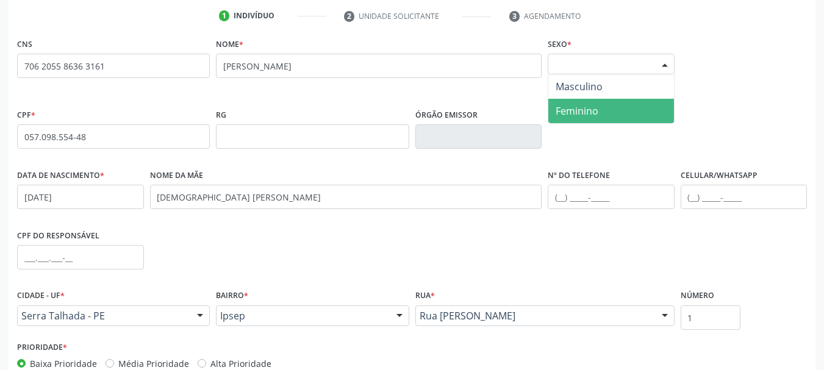
click at [582, 107] on span "Feminino" at bounding box center [577, 110] width 43 height 13
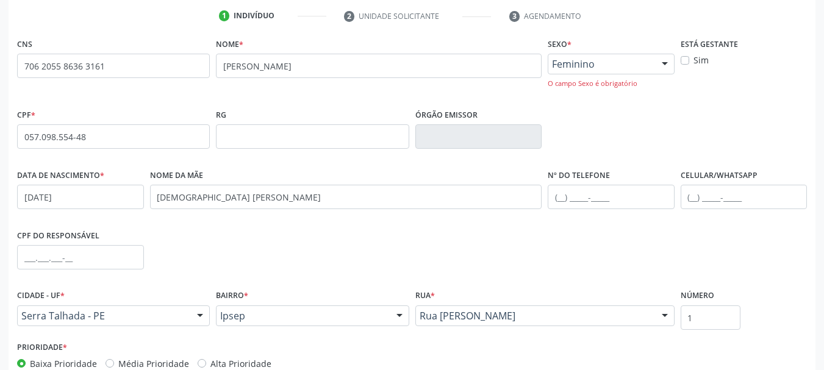
scroll to position [301, 0]
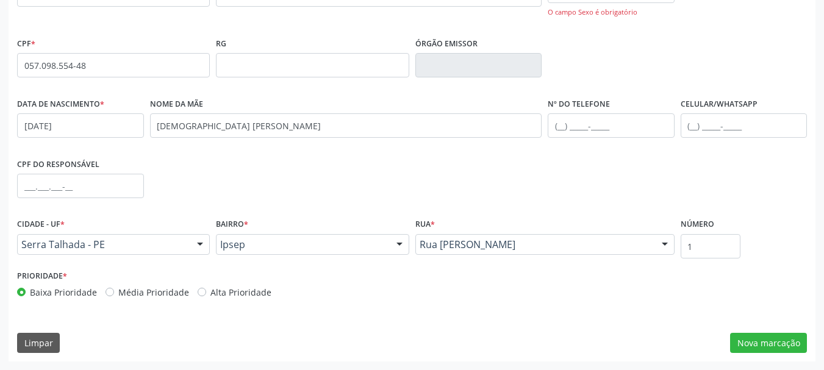
click at [764, 354] on div "CNS 706 2055 8636 3161 none Nome * [PERSON_NAME] * Feminino Masculino Feminino …" at bounding box center [412, 162] width 807 height 398
click at [762, 347] on button "Nova marcação" at bounding box center [768, 343] width 77 height 21
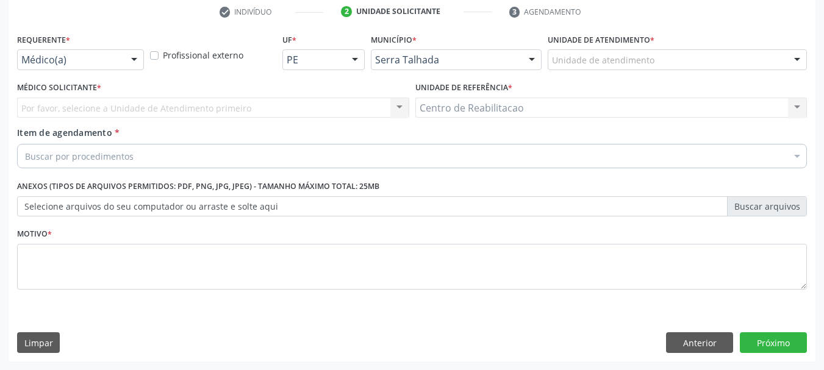
scroll to position [234, 0]
click at [144, 63] on div "Requerente * Médico(a) Médico(a) Enfermeiro(a) Paciente Nenhum resultado encont…" at bounding box center [80, 54] width 133 height 48
click at [124, 59] on div "Médico(a) Médico(a) Enfermeiro(a) Paciente Nenhum resultado encontrado para: " …" at bounding box center [80, 59] width 127 height 21
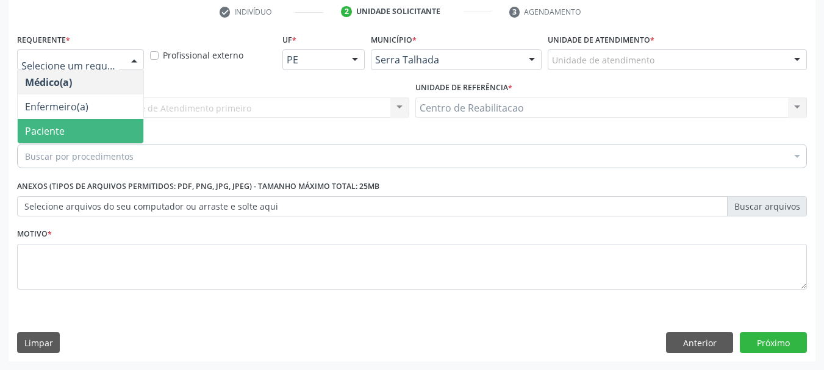
click at [57, 129] on span "Paciente" at bounding box center [45, 130] width 40 height 13
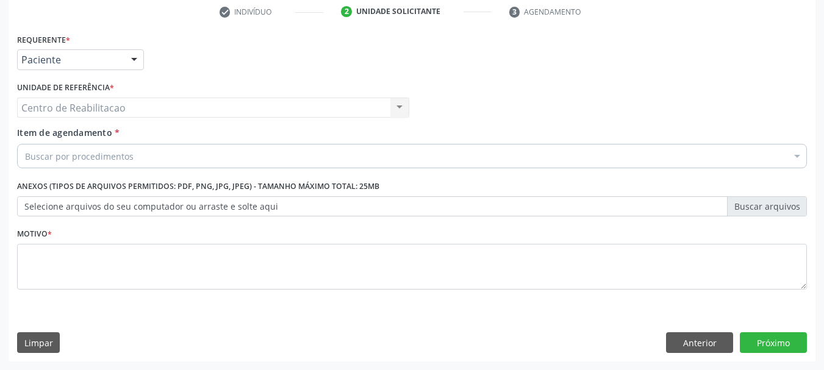
click at [148, 159] on div "Buscar por procedimentos" at bounding box center [412, 156] width 790 height 24
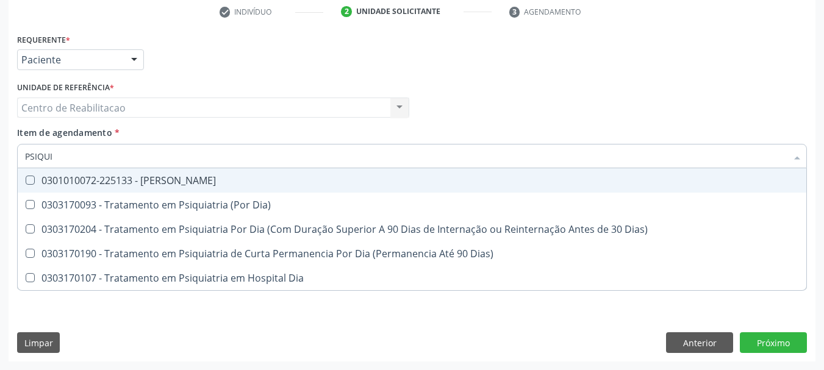
click at [62, 158] on input "PSIQUI" at bounding box center [406, 156] width 762 height 24
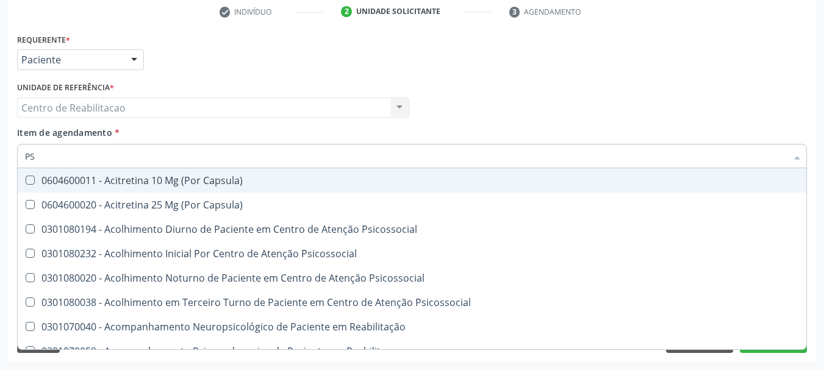
type input "P"
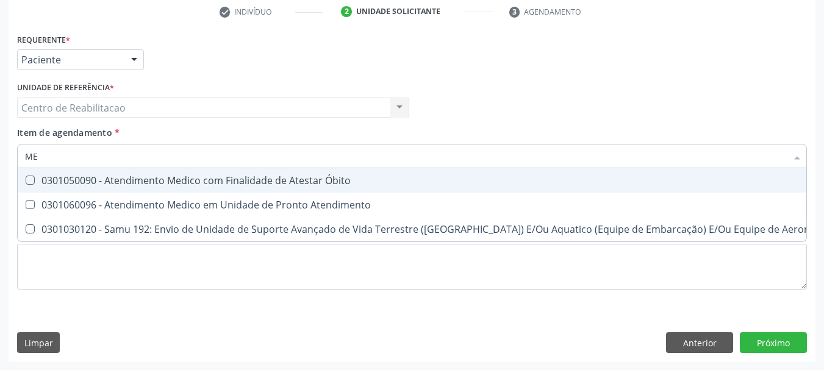
type input "M"
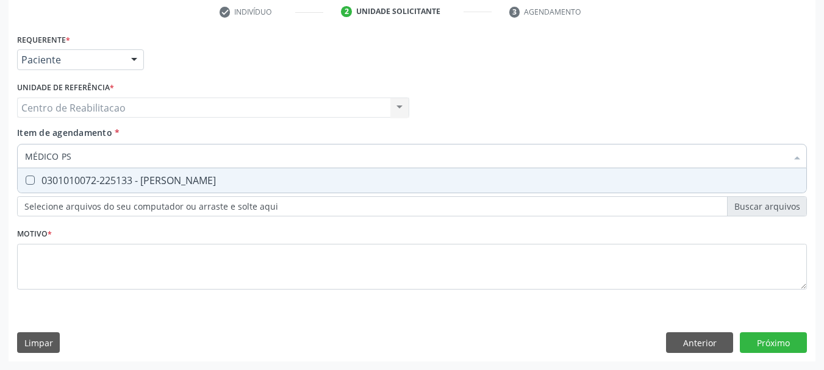
type input "MÉDICO PSI"
click at [27, 179] on Psiquiatra at bounding box center [30, 180] width 9 height 9
click at [26, 179] on Psiquiatra "checkbox" at bounding box center [22, 180] width 8 height 8
checkbox Psiquiatra "true"
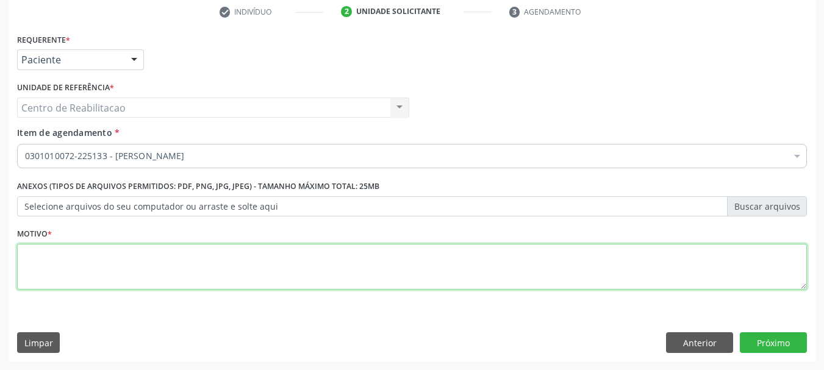
click at [169, 265] on textarea at bounding box center [412, 267] width 790 height 46
type textarea "*"
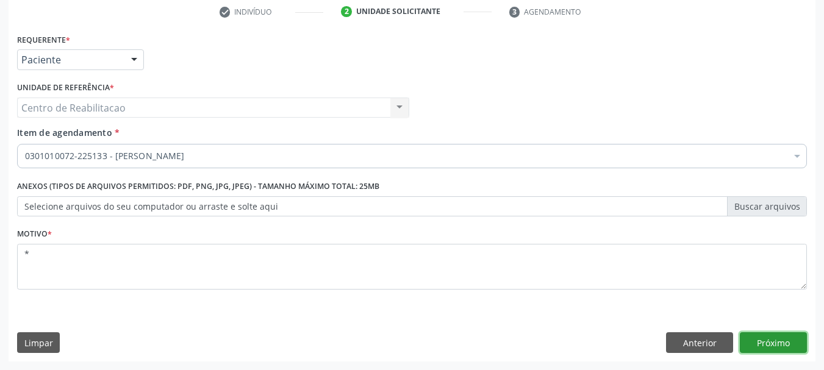
click at [759, 351] on button "Próximo" at bounding box center [773, 342] width 67 height 21
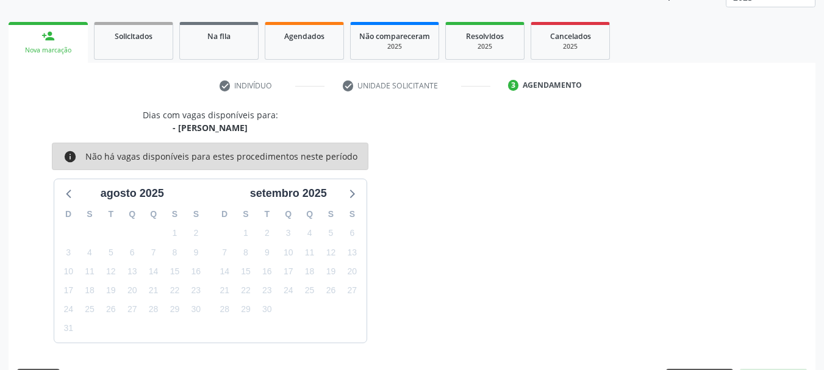
scroll to position [196, 0]
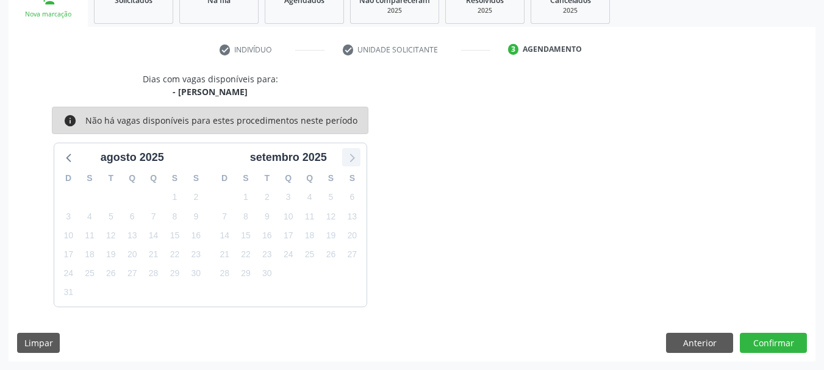
click at [352, 160] on icon at bounding box center [352, 158] width 5 height 9
click at [66, 156] on icon at bounding box center [70, 157] width 16 height 16
